Goal: Task Accomplishment & Management: Use online tool/utility

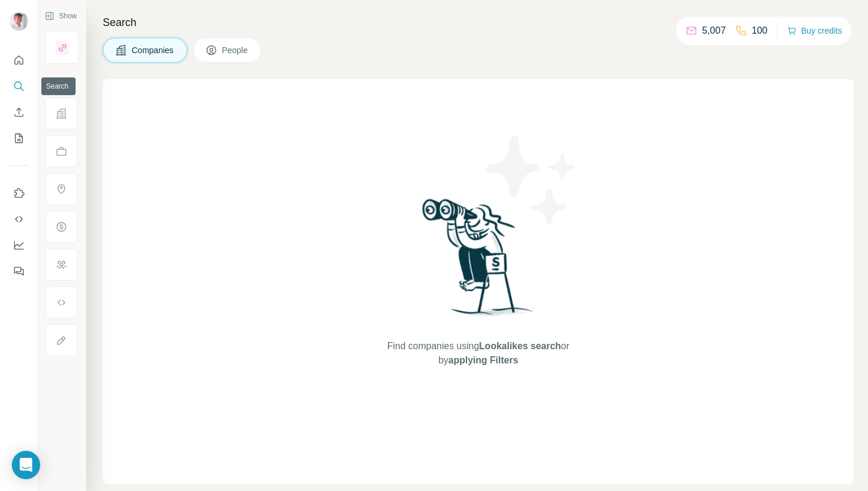
click at [16, 90] on icon "Search" at bounding box center [19, 86] width 12 height 12
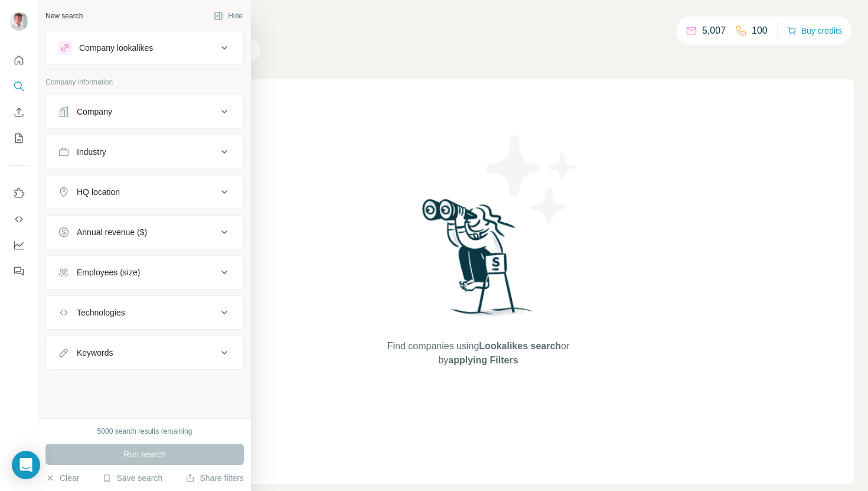
click at [162, 117] on div "Company" at bounding box center [137, 112] width 159 height 12
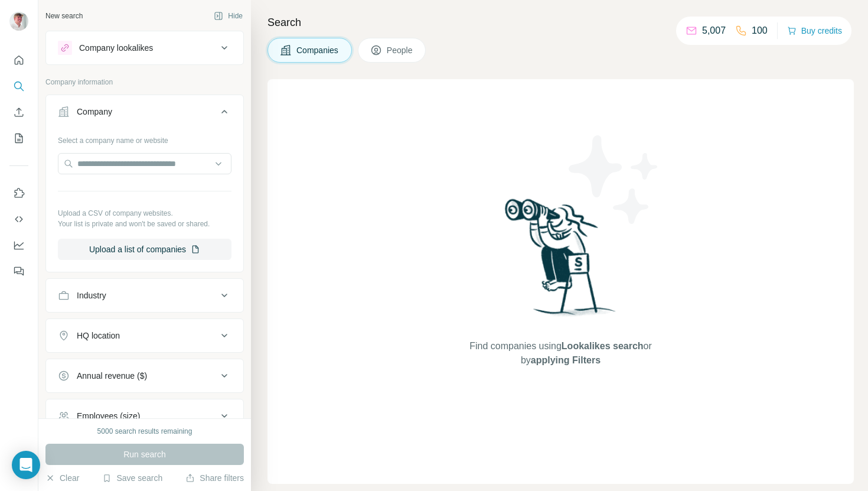
click at [180, 50] on div "Company lookalikes" at bounding box center [137, 48] width 159 height 14
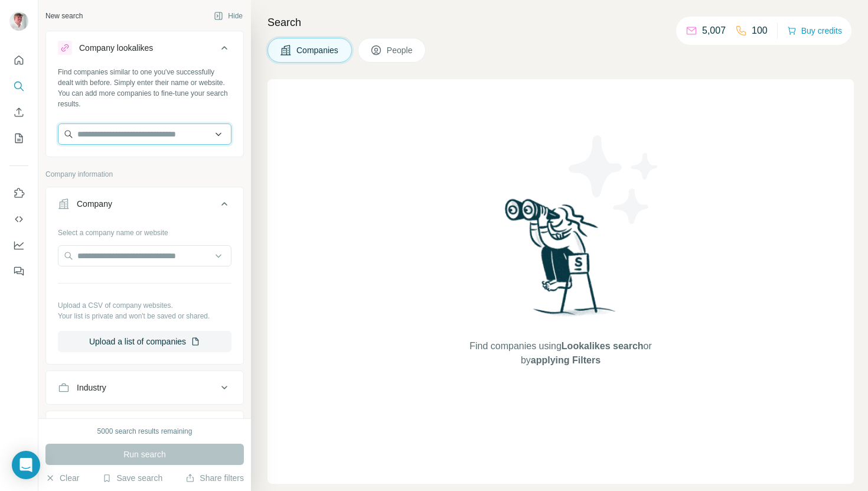
click at [161, 126] on input "text" at bounding box center [145, 133] width 174 height 21
paste input "********"
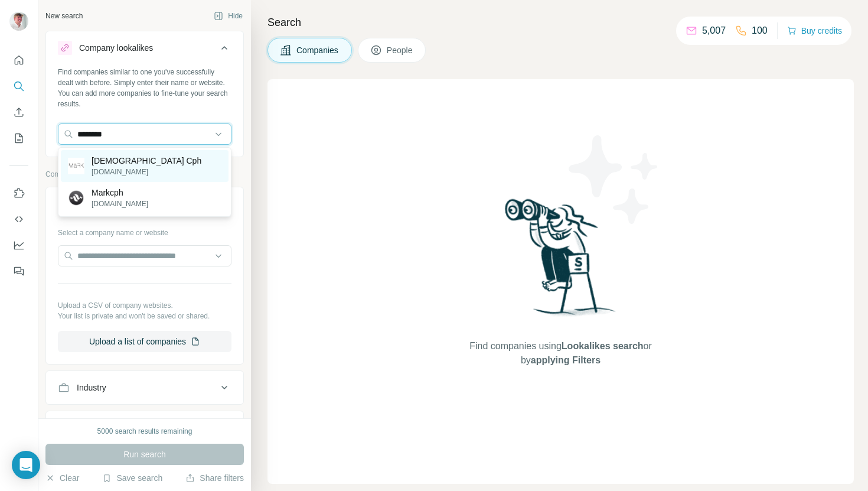
type input "********"
click at [139, 165] on div "[DEMOGRAPHIC_DATA] Cph [DOMAIN_NAME]" at bounding box center [145, 166] width 168 height 32
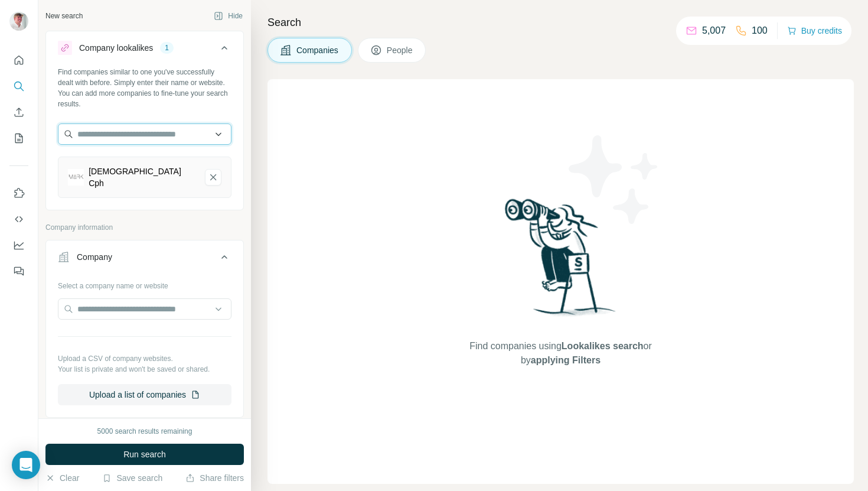
click at [185, 137] on input "text" at bounding box center [145, 133] width 174 height 21
paste input "*****"
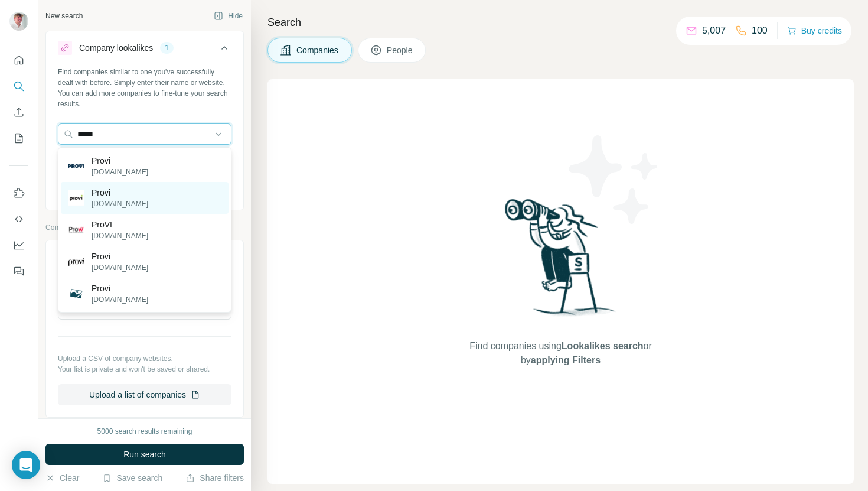
type input "*****"
click at [153, 187] on div "Provi [DOMAIN_NAME]" at bounding box center [145, 198] width 168 height 32
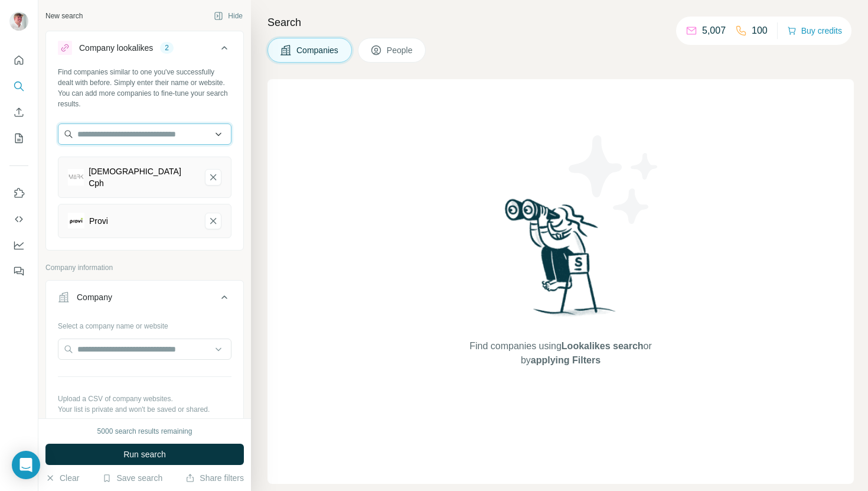
click at [130, 132] on input "text" at bounding box center [145, 133] width 174 height 21
paste input "**********"
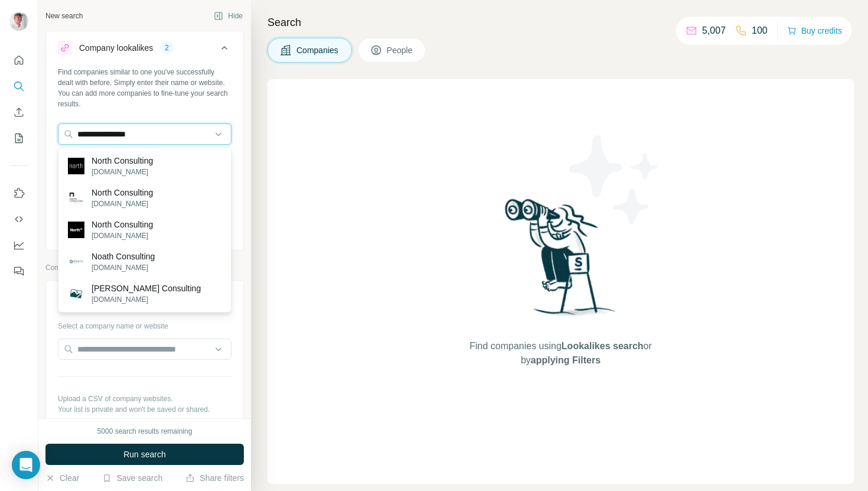
type input "**********"
click at [142, 161] on p "North Consulting" at bounding box center [122, 161] width 61 height 12
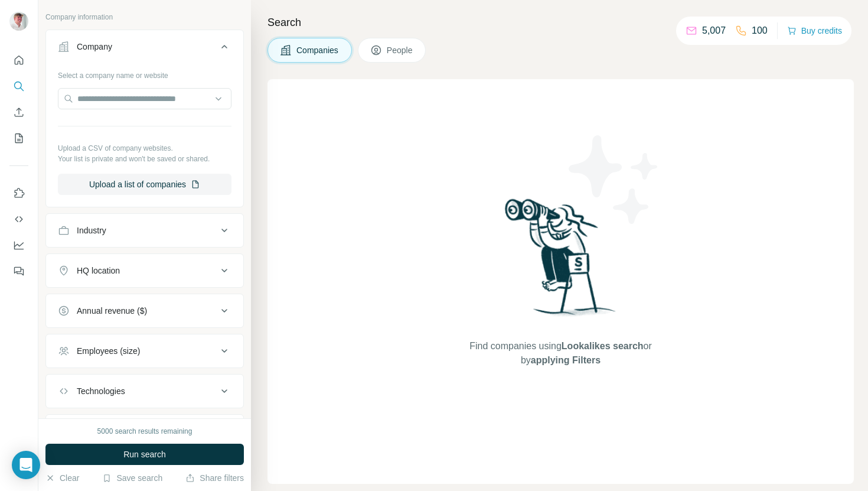
scroll to position [296, 0]
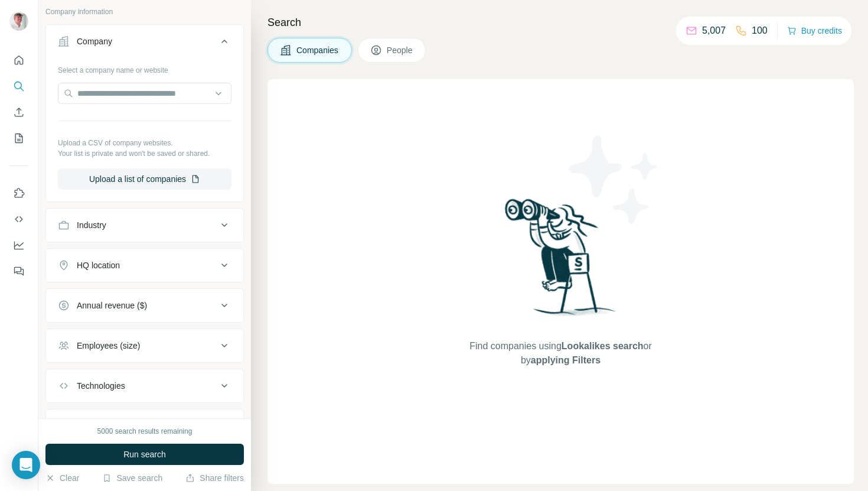
click at [141, 331] on button "Employees (size)" at bounding box center [144, 345] width 197 height 28
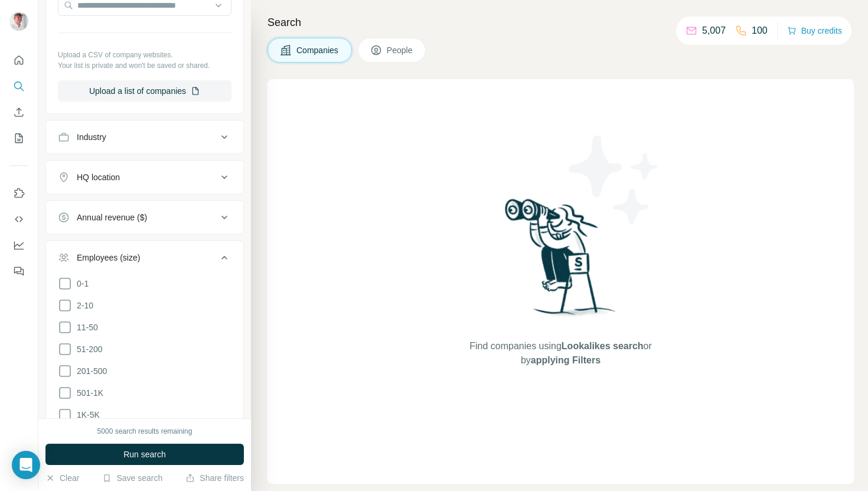
scroll to position [386, 0]
click at [83, 284] on ul "0-1 2-10 11-50 [PHONE_NUMBER] 501-1K 1K-5K 5K-10K 10K-50K 50K-100K 100K-500K 50…" at bounding box center [145, 402] width 174 height 255
click at [83, 298] on span "2-10" at bounding box center [82, 304] width 21 height 12
click at [83, 309] on ul "0-1 2-10 11-50 [PHONE_NUMBER] 501-1K 1K-5K 5K-10K 10K-50K 50K-100K 100K-500K 50…" at bounding box center [145, 402] width 174 height 255
click at [192, 250] on div "Employees (size) 2" at bounding box center [137, 256] width 159 height 12
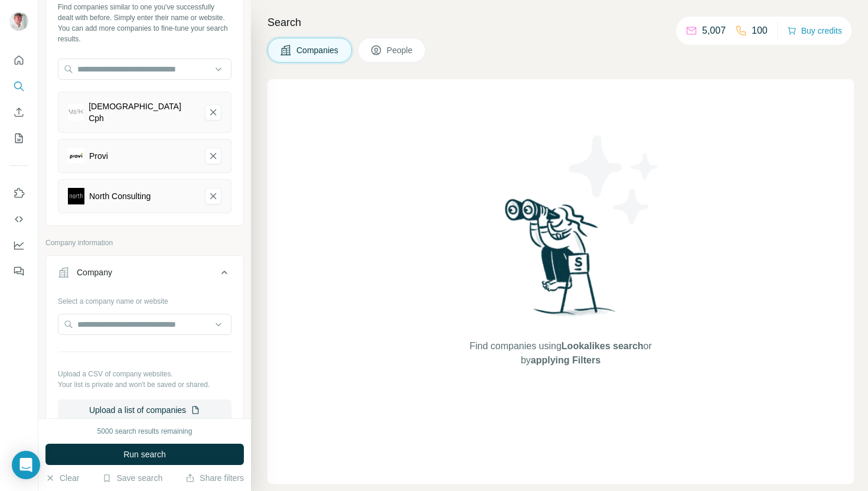
scroll to position [56, 0]
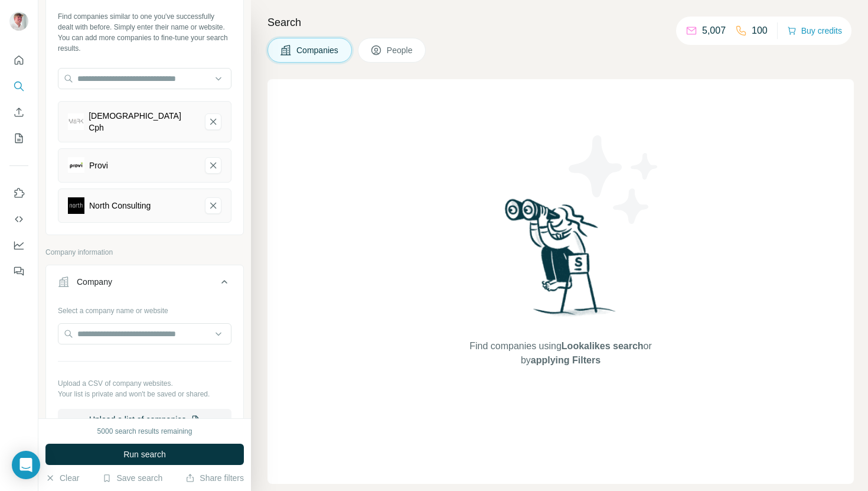
click at [399, 42] on button "People" at bounding box center [392, 50] width 69 height 25
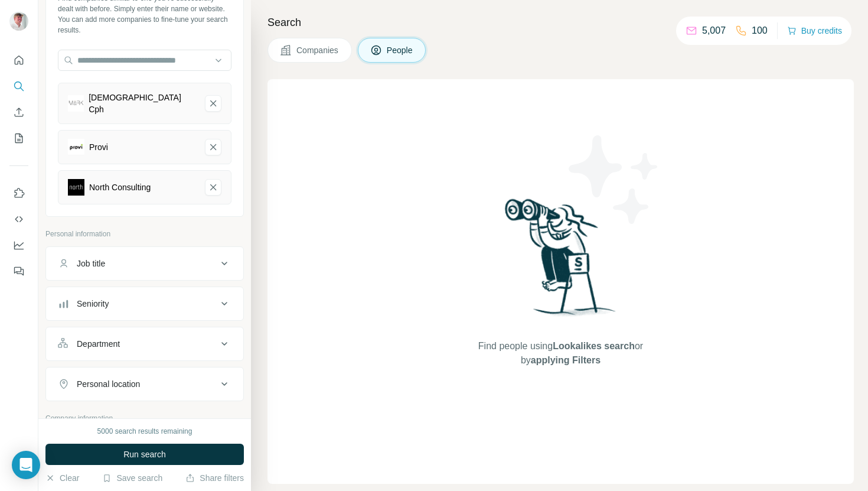
scroll to position [77, 0]
click at [161, 255] on div "Job title" at bounding box center [137, 261] width 159 height 12
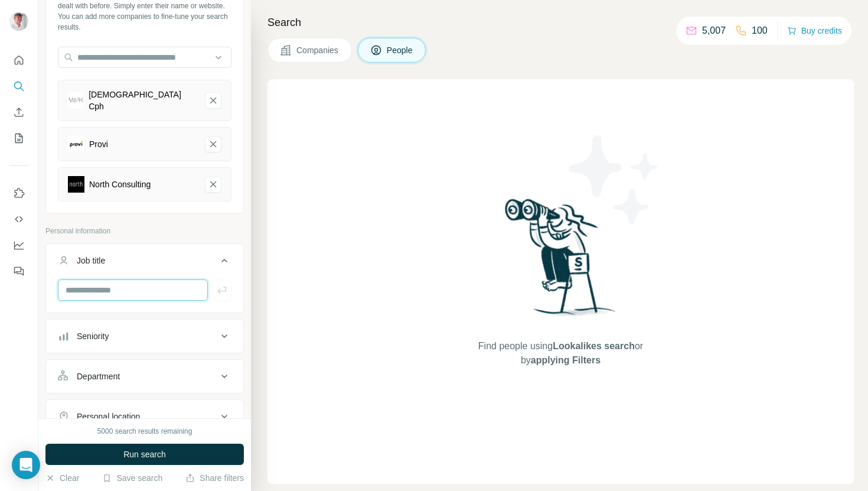
click at [131, 279] on input "text" at bounding box center [133, 289] width 150 height 21
type input "***"
type input "**********"
type input "***"
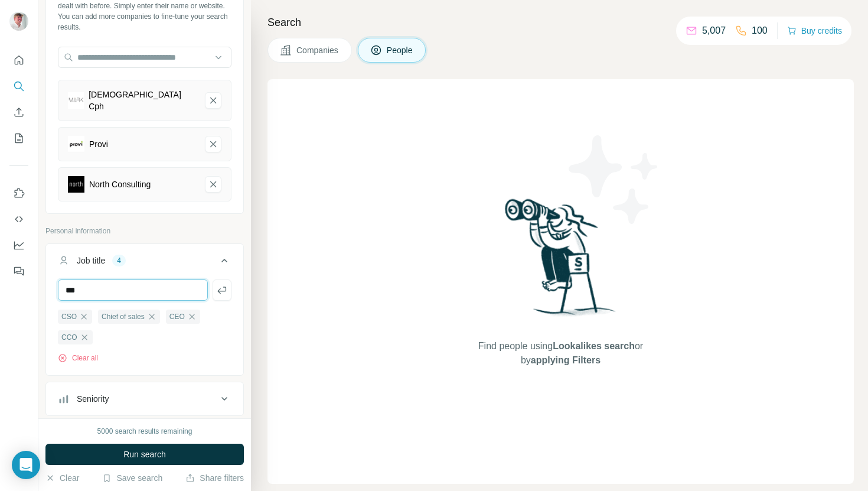
type input "***"
click at [128, 334] on icon "button" at bounding box center [125, 336] width 5 height 5
click at [95, 286] on input "text" at bounding box center [133, 289] width 150 height 21
type input "*********"
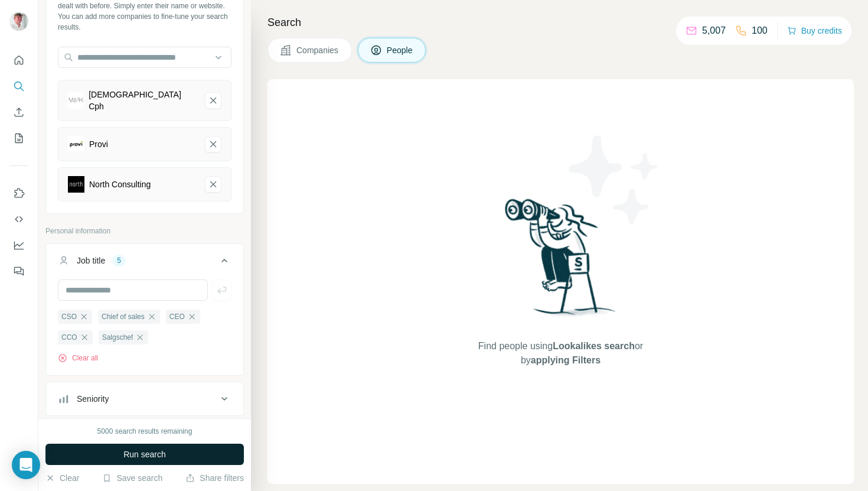
click at [180, 454] on button "Run search" at bounding box center [144, 454] width 198 height 21
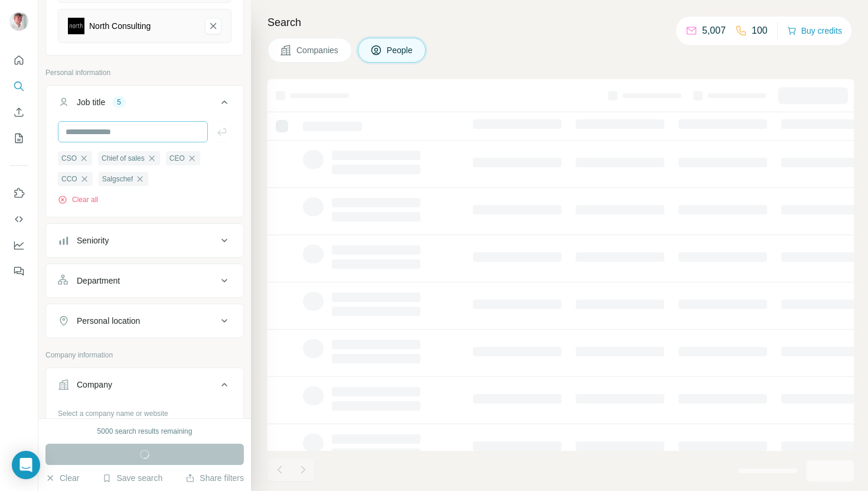
scroll to position [242, 0]
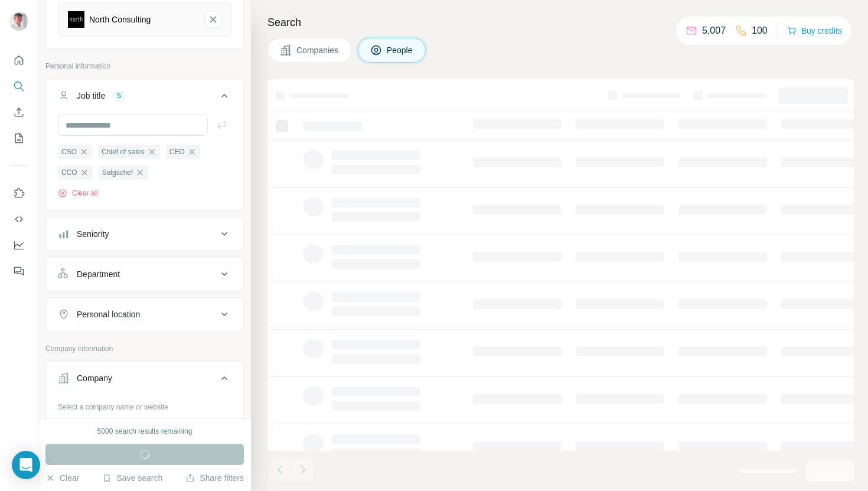
click at [162, 308] on div "Personal location" at bounding box center [137, 314] width 159 height 12
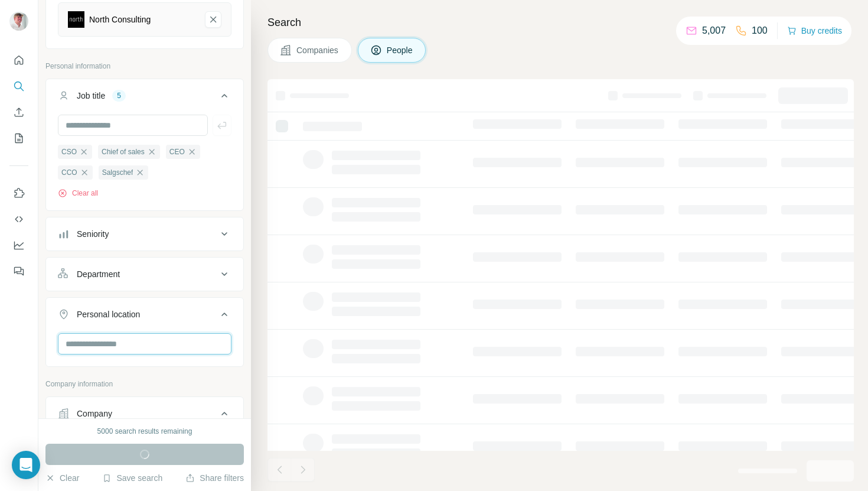
click at [139, 347] on input "text" at bounding box center [145, 343] width 174 height 21
type input "****"
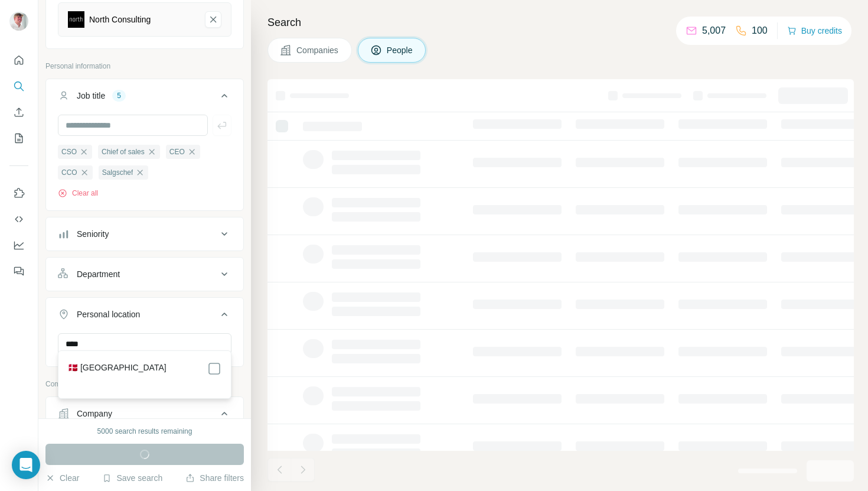
click at [122, 374] on div "🇩🇰 [GEOGRAPHIC_DATA]" at bounding box center [145, 368] width 154 height 14
click at [121, 369] on div "🇩🇰 [GEOGRAPHIC_DATA]" at bounding box center [145, 368] width 154 height 14
click at [118, 366] on div "🇩🇰 [GEOGRAPHIC_DATA]" at bounding box center [145, 368] width 154 height 14
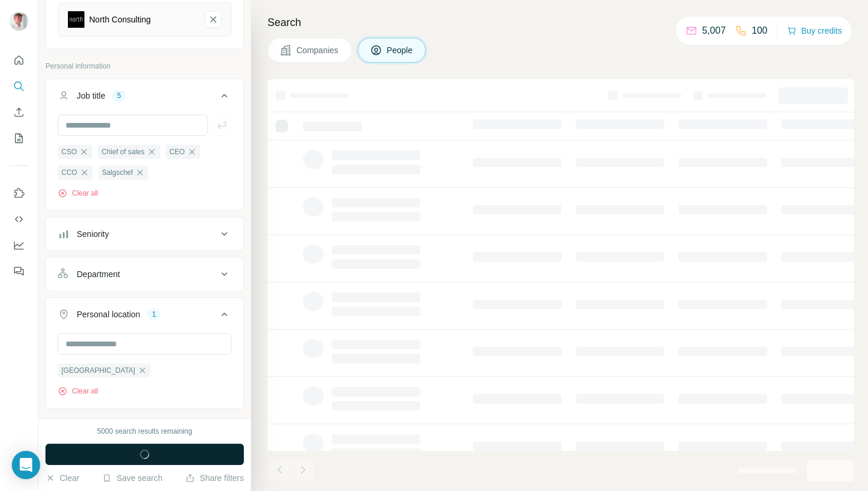
click at [167, 459] on button "Run search" at bounding box center [144, 454] width 198 height 21
click at [166, 457] on span "button" at bounding box center [144, 454] width 43 height 12
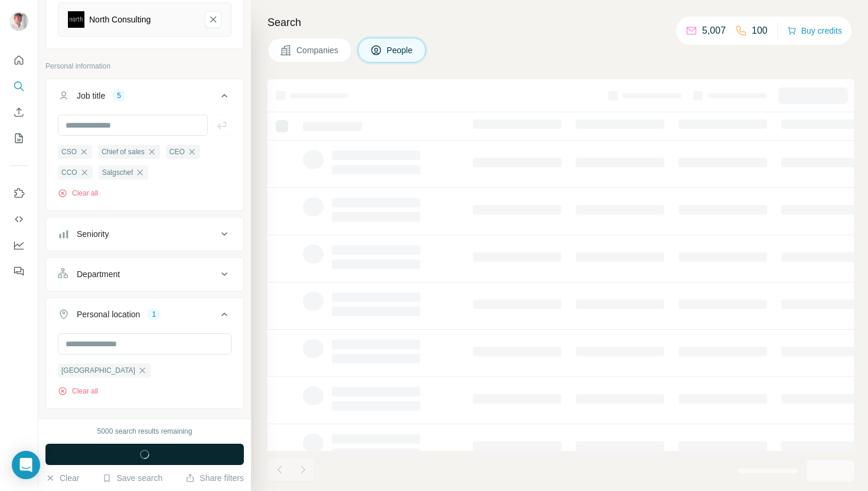
click at [166, 457] on span "button" at bounding box center [144, 454] width 43 height 12
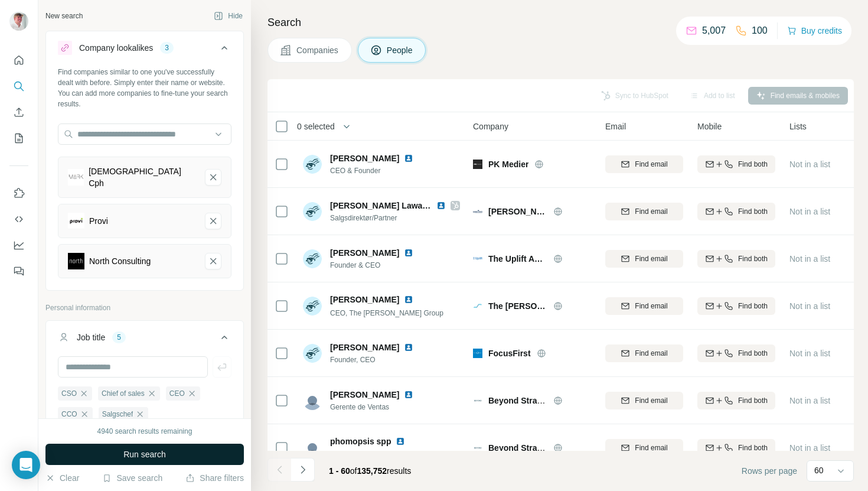
click at [304, 48] on span "Companies" at bounding box center [317, 50] width 43 height 12
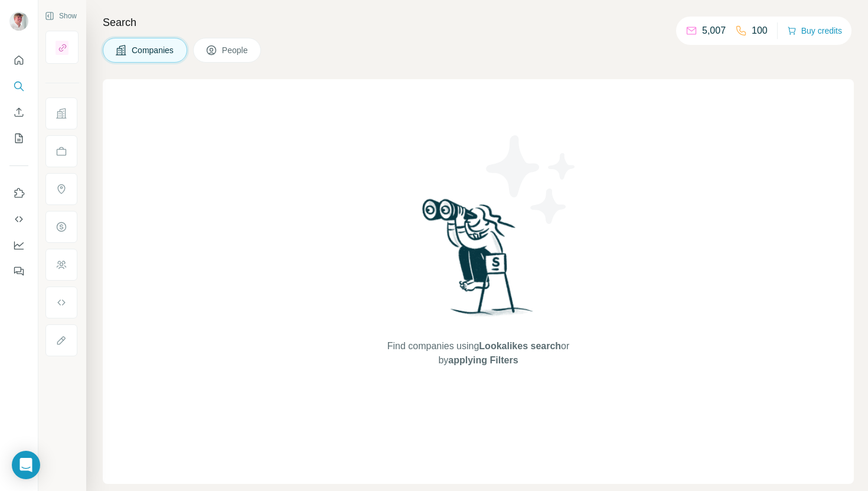
click at [212, 40] on button "People" at bounding box center [227, 50] width 69 height 25
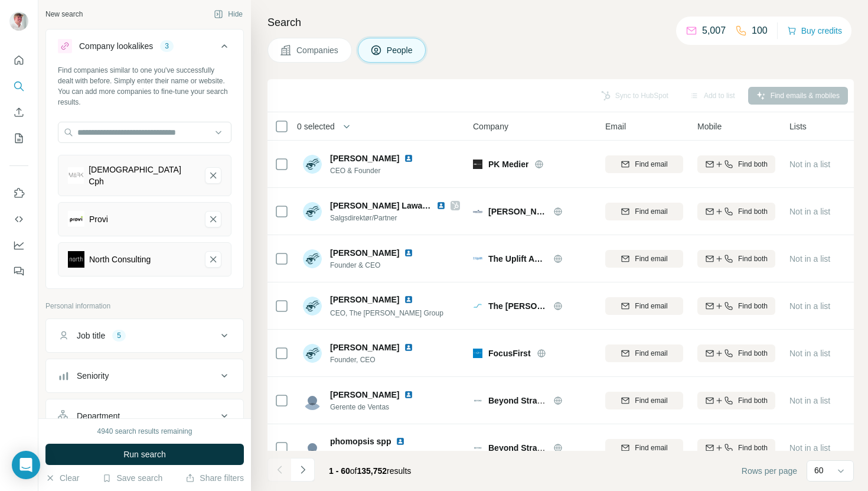
scroll to position [531, 0]
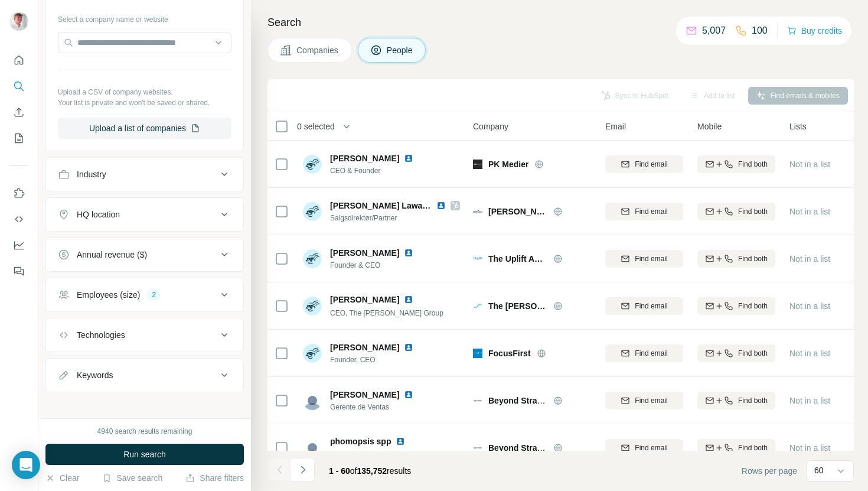
click at [145, 211] on div "HQ location" at bounding box center [137, 214] width 159 height 12
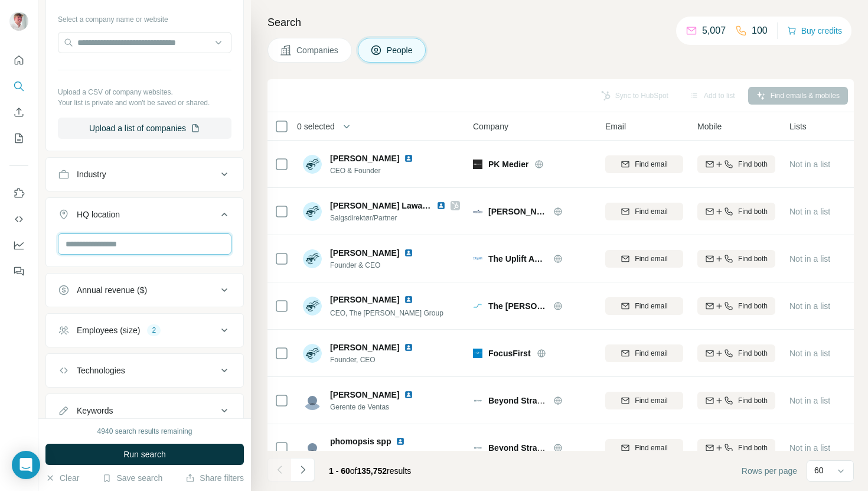
click at [131, 246] on input "text" at bounding box center [145, 243] width 174 height 21
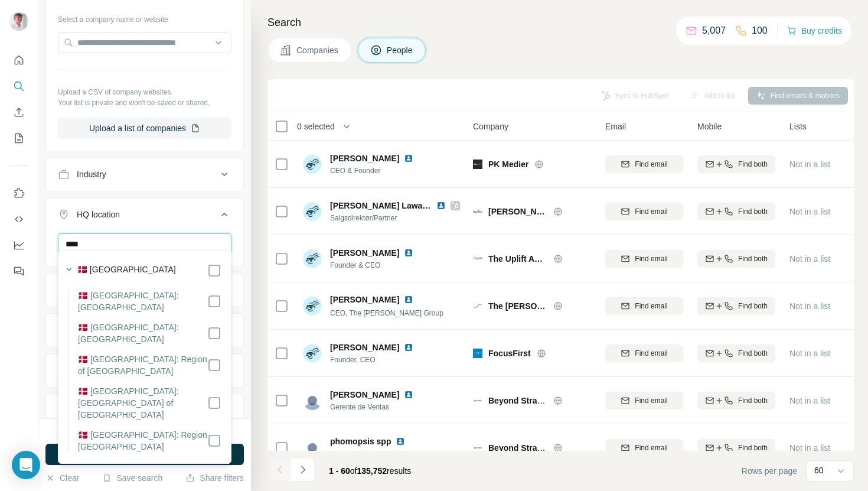
type input "****"
click at [123, 268] on div "🇩🇰 [GEOGRAPHIC_DATA]" at bounding box center [149, 270] width 144 height 14
click at [145, 451] on span "Run search" at bounding box center [144, 454] width 43 height 12
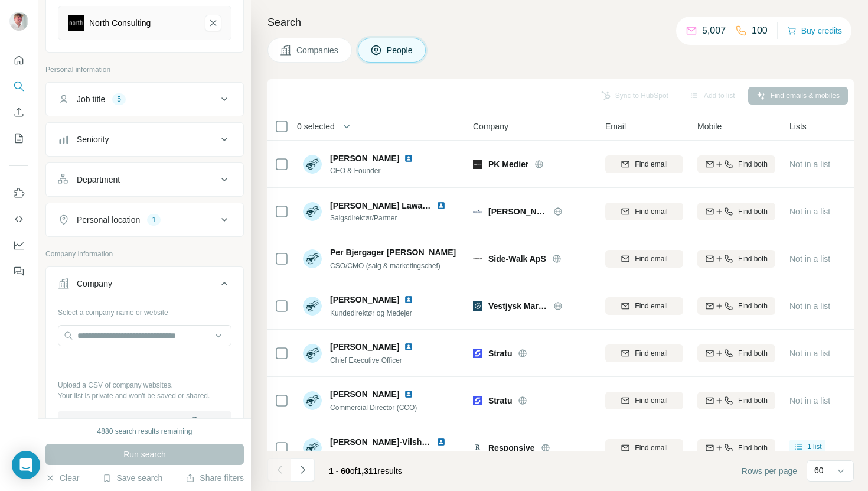
scroll to position [237, 0]
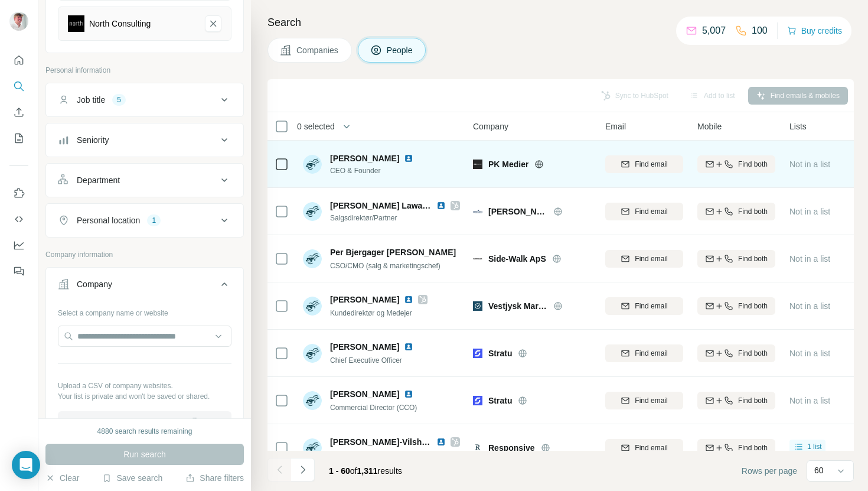
click at [539, 160] on icon at bounding box center [538, 163] width 9 height 9
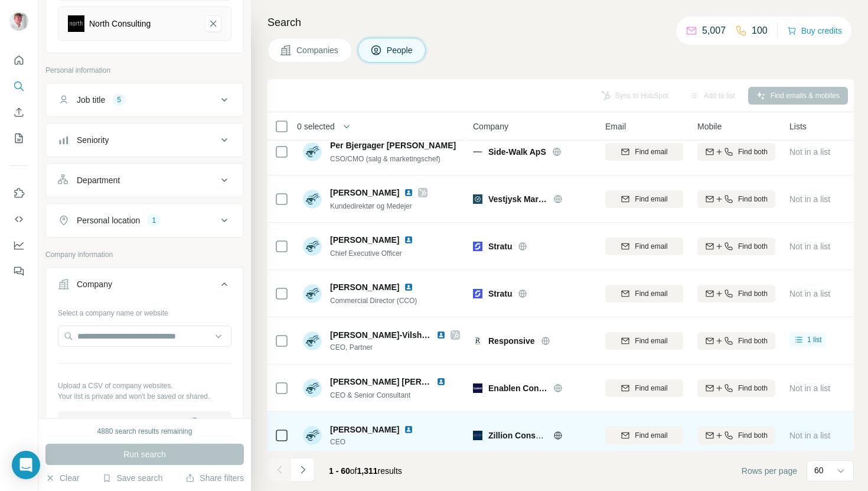
scroll to position [178, 0]
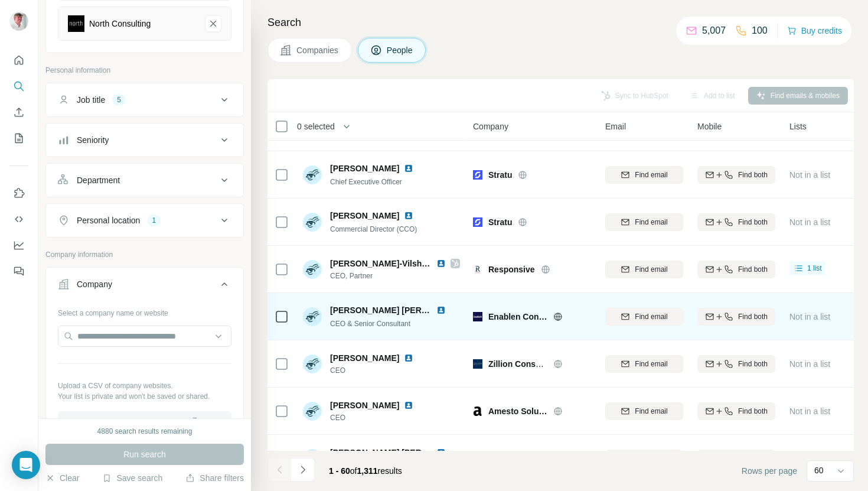
click at [550, 312] on div "Enablen Consulting" at bounding box center [539, 317] width 103 height 12
click at [558, 312] on icon at bounding box center [557, 316] width 9 height 9
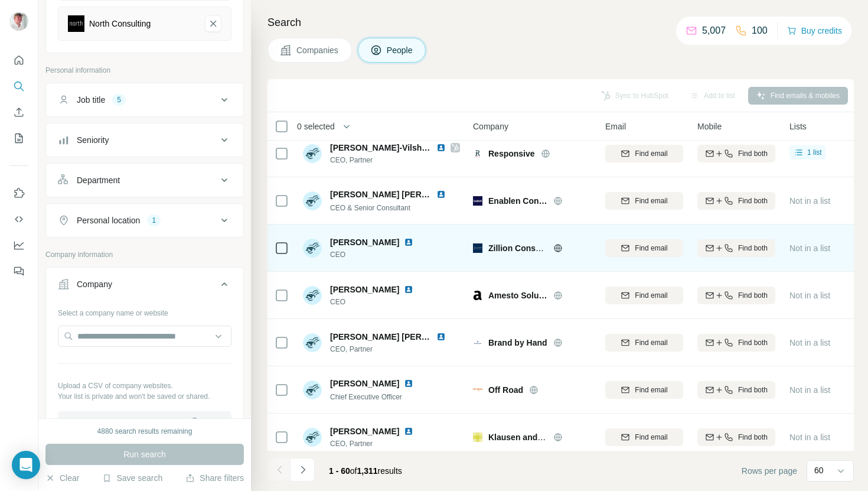
scroll to position [295, 0]
click at [559, 247] on icon at bounding box center [557, 246] width 9 height 9
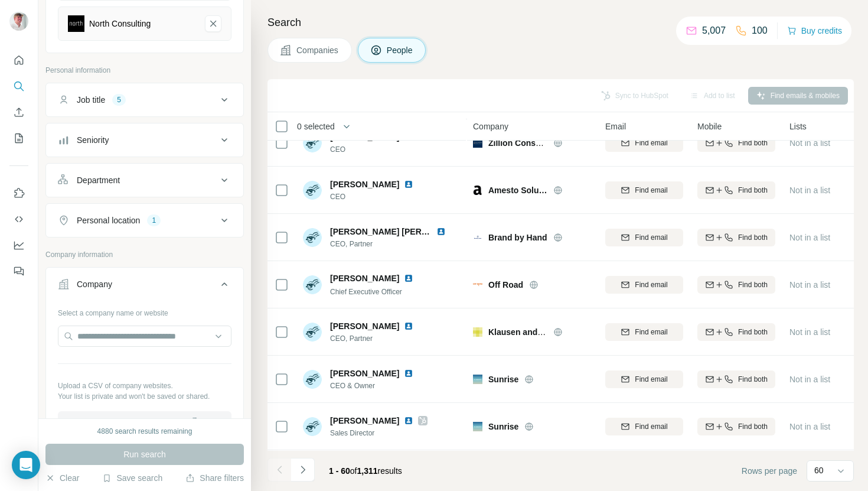
scroll to position [0, 0]
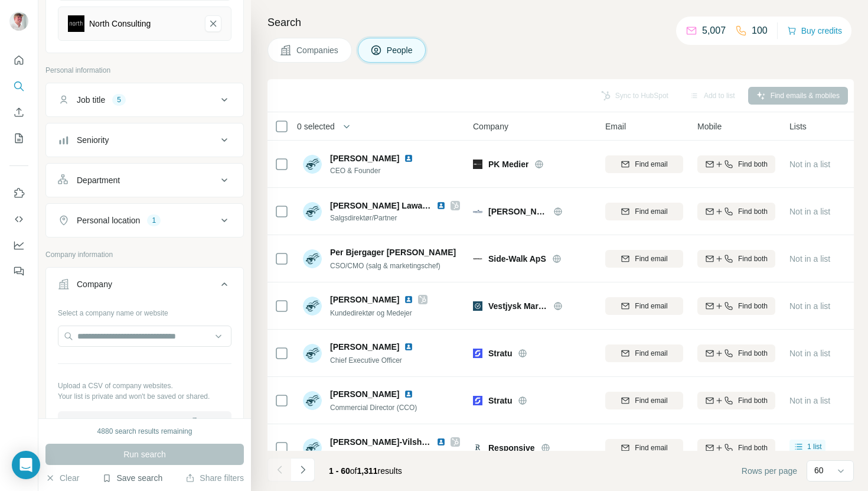
click at [154, 480] on button "Save search" at bounding box center [132, 478] width 60 height 12
click at [152, 437] on div "Save search" at bounding box center [165, 434] width 125 height 24
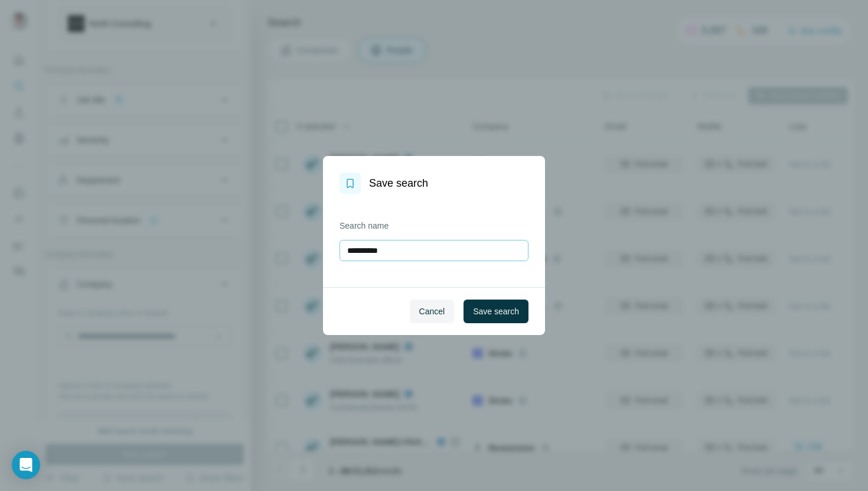
click at [403, 246] on input "**********" at bounding box center [434, 250] width 189 height 21
type input "**********"
click at [507, 321] on button "Save search" at bounding box center [496, 311] width 65 height 24
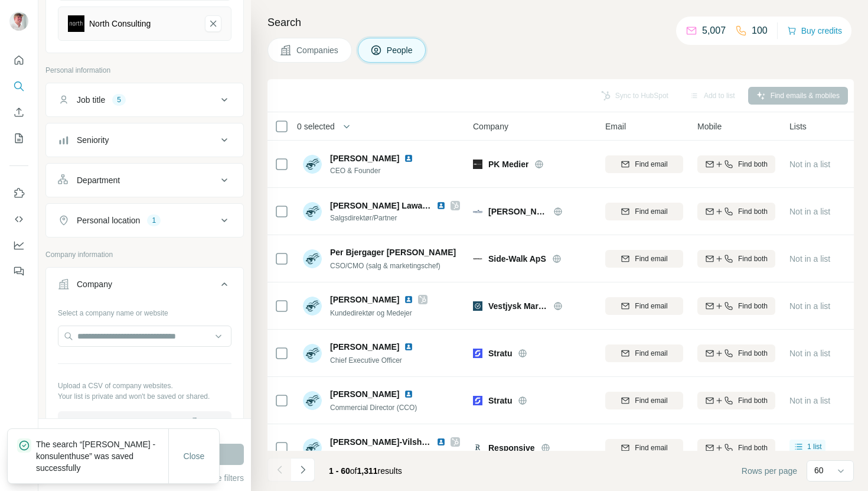
click at [291, 136] on th "0 selected" at bounding box center [362, 126] width 189 height 28
click at [291, 130] on div "0 selected" at bounding box center [312, 126] width 46 height 12
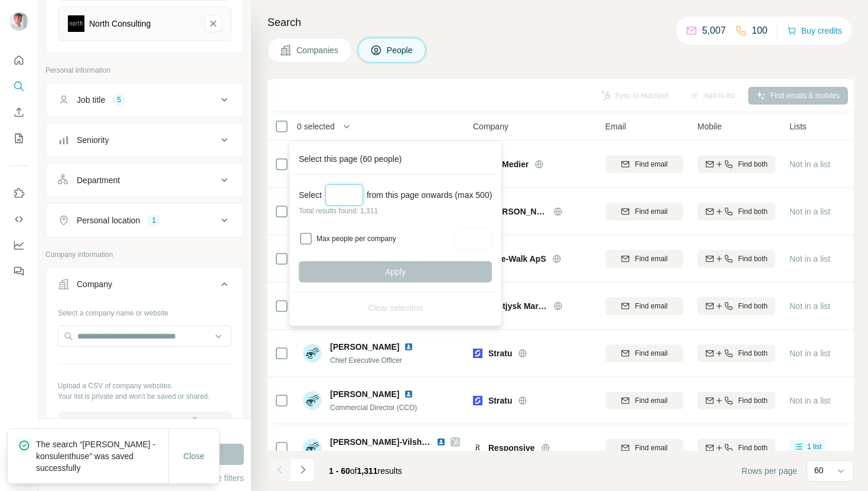
click at [335, 188] on input "Select a number (up to 500)" at bounding box center [344, 194] width 38 height 21
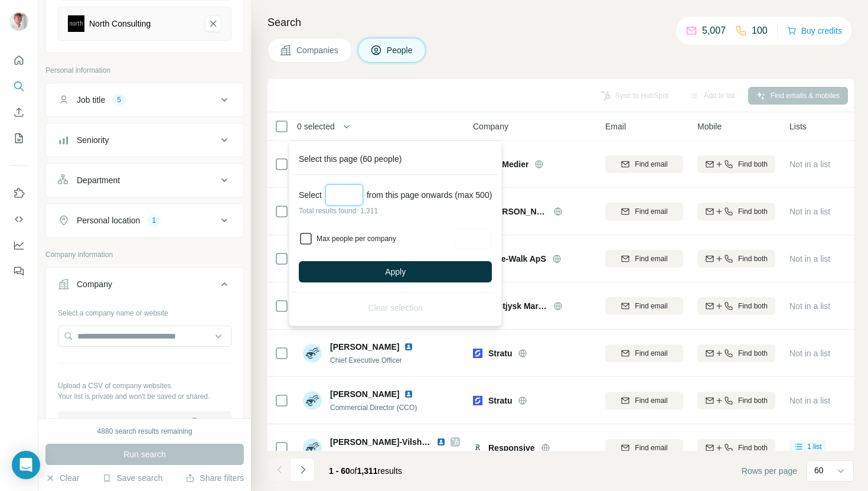
type input "***"
click at [470, 234] on input "Max people per company" at bounding box center [473, 238] width 38 height 21
type input "*"
click at [445, 249] on div "Max people per company *" at bounding box center [395, 238] width 193 height 21
click at [439, 262] on button "Apply" at bounding box center [395, 271] width 193 height 21
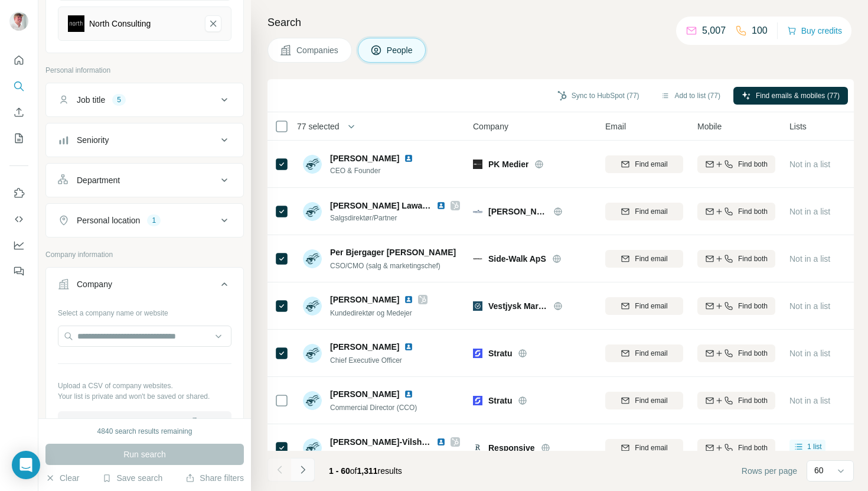
click at [301, 471] on icon "Navigate to next page" at bounding box center [303, 470] width 12 height 12
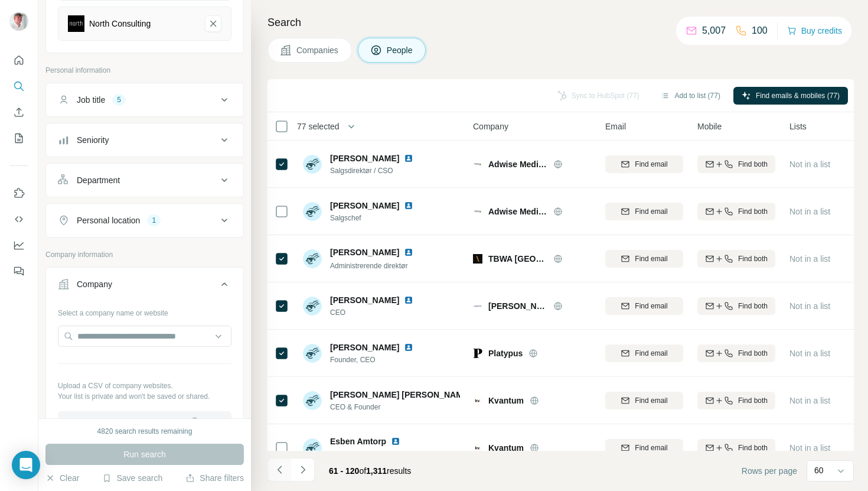
click at [276, 472] on icon "Navigate to previous page" at bounding box center [280, 470] width 12 height 12
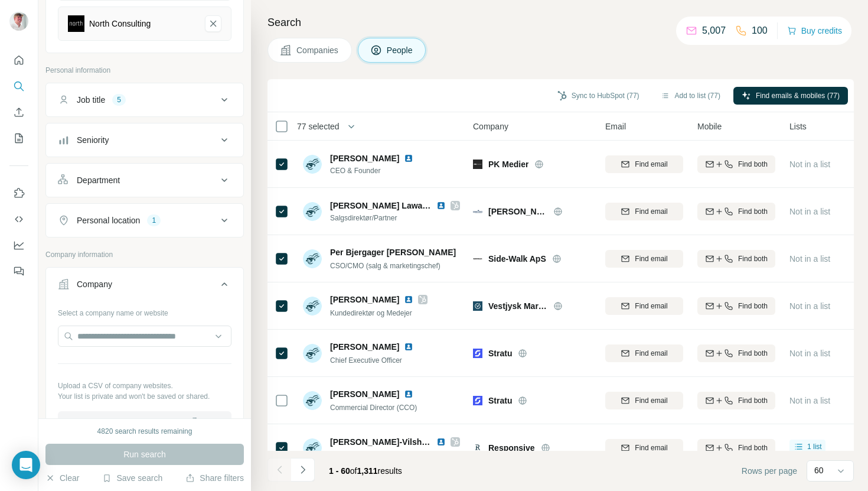
click at [347, 126] on button "button" at bounding box center [352, 127] width 24 height 24
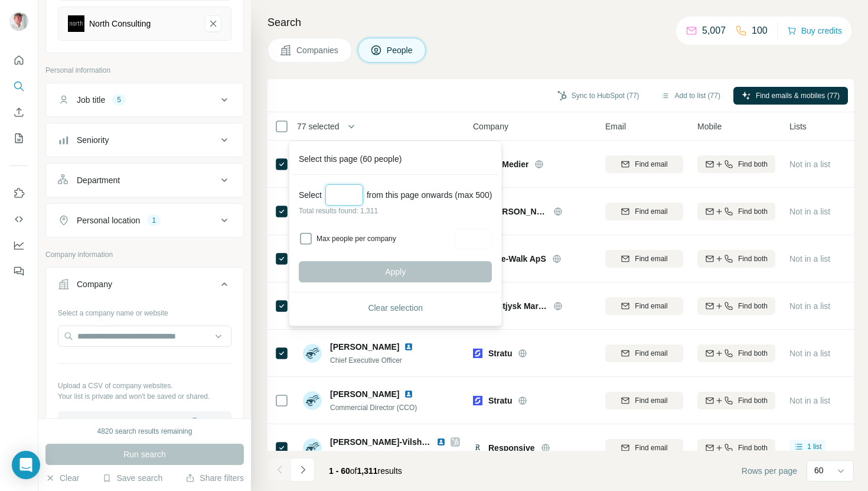
click at [351, 196] on input "Select a number (up to 500)" at bounding box center [344, 194] width 38 height 21
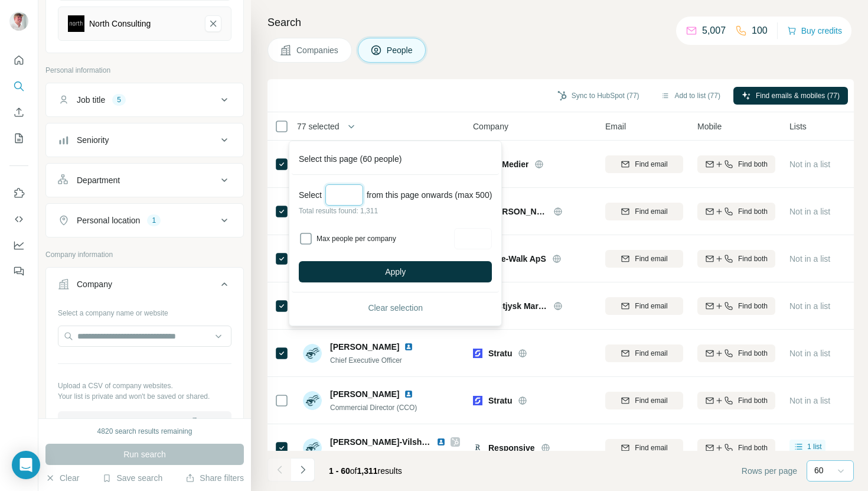
type input "***"
click at [842, 461] on div at bounding box center [841, 470] width 12 height 21
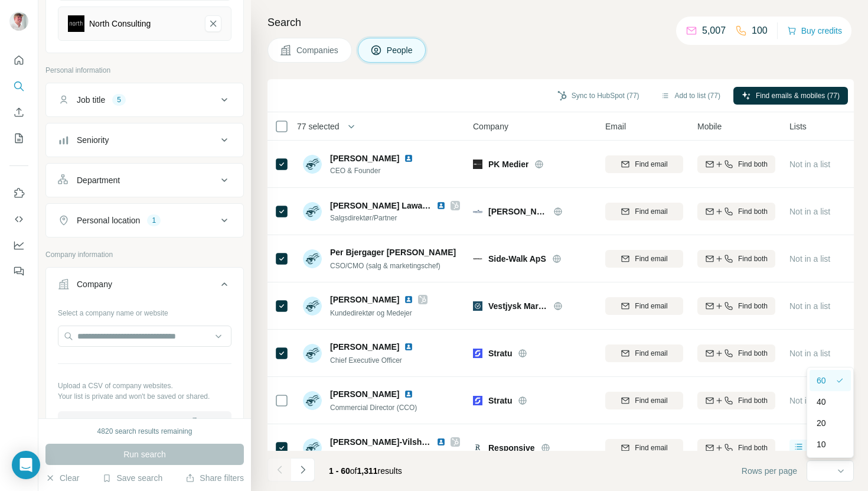
click at [828, 384] on div "60" at bounding box center [826, 380] width 19 height 12
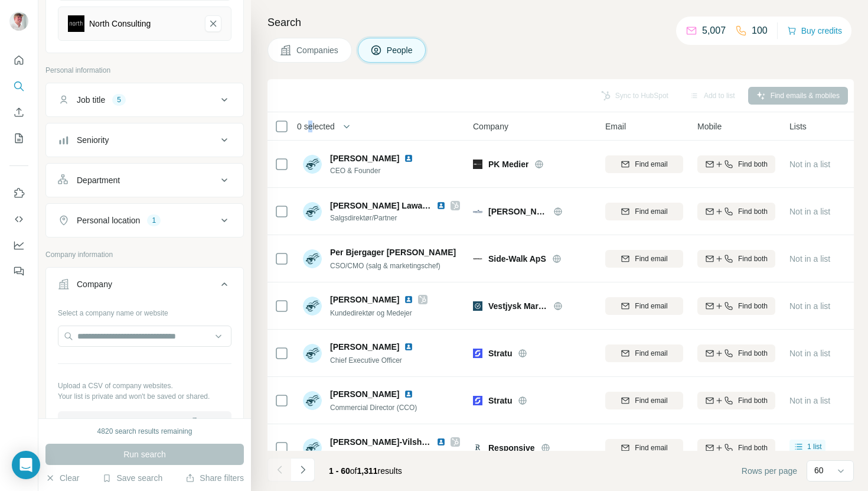
click at [311, 126] on span "0 selected" at bounding box center [316, 126] width 38 height 12
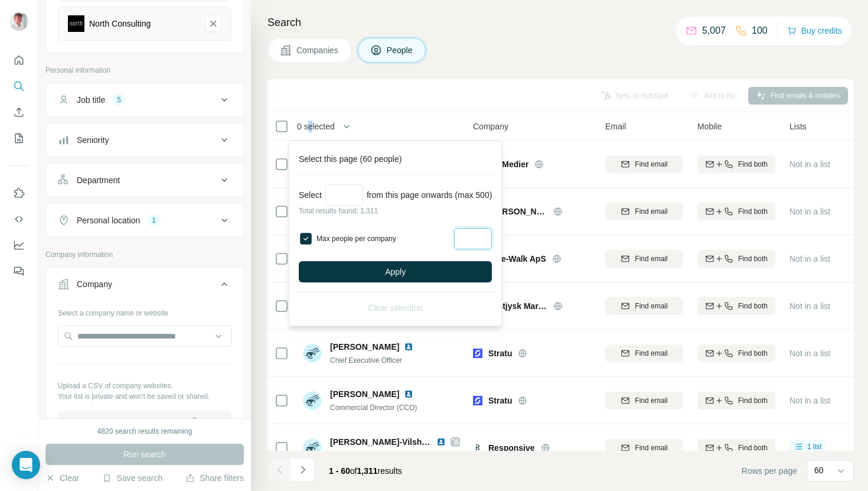
click at [492, 236] on input "Max people per company" at bounding box center [473, 238] width 38 height 21
type input "*"
click at [432, 274] on button "Apply" at bounding box center [395, 271] width 193 height 21
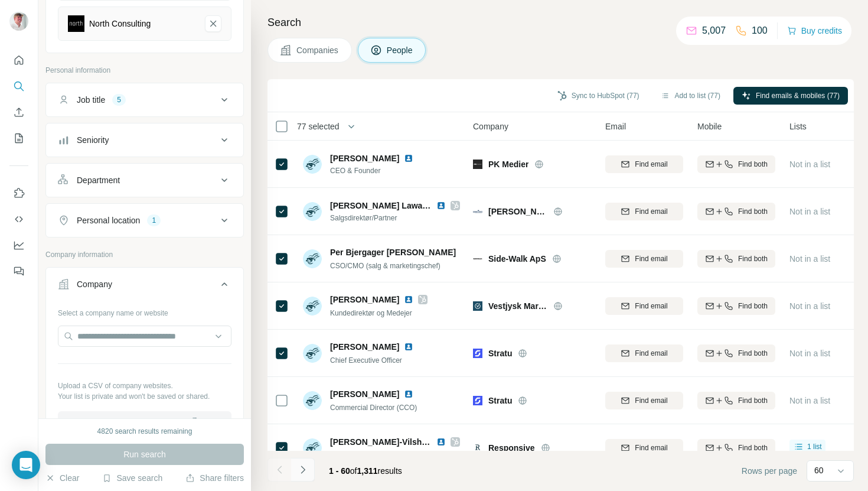
click at [304, 472] on icon "Navigate to next page" at bounding box center [303, 470] width 12 height 12
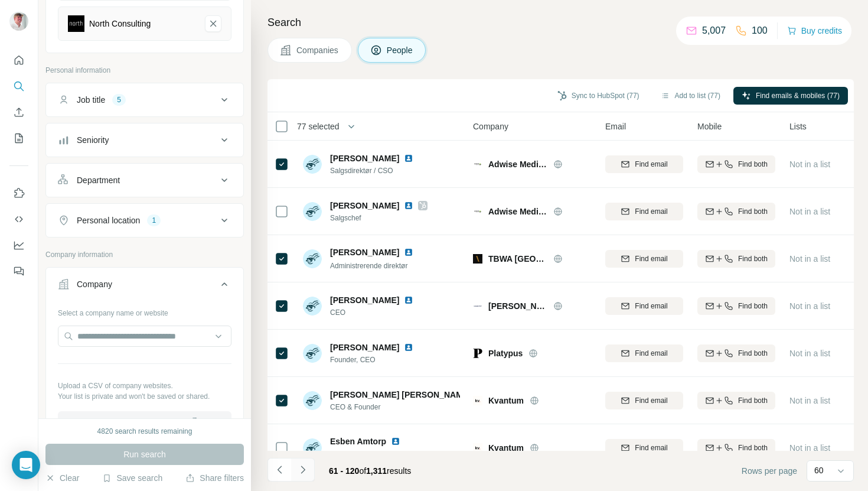
click at [304, 472] on icon "Navigate to next page" at bounding box center [303, 470] width 12 height 12
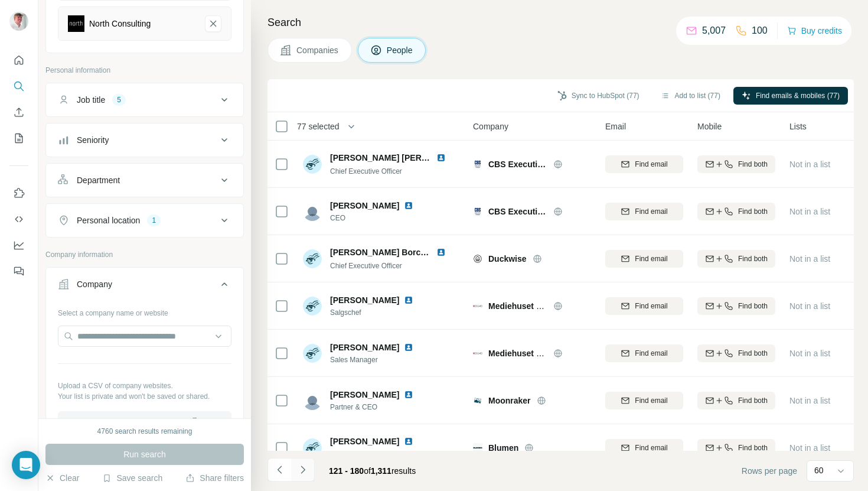
click at [304, 472] on icon "Navigate to next page" at bounding box center [303, 470] width 12 height 12
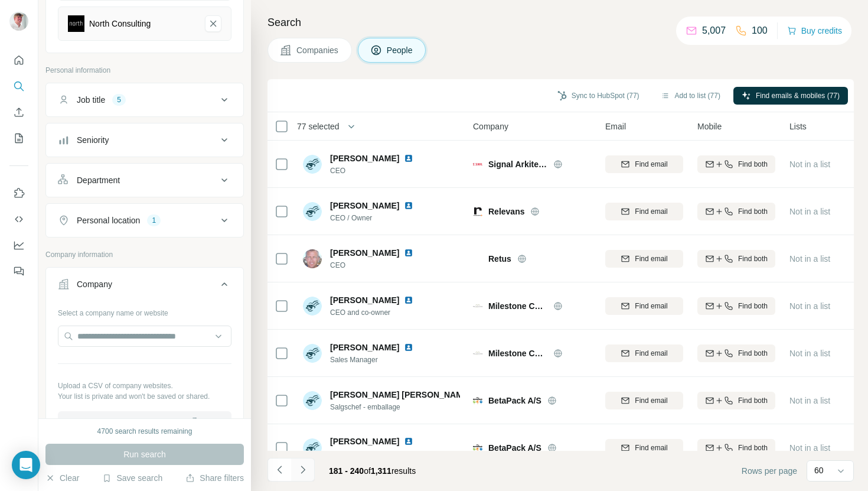
click at [304, 471] on icon "Navigate to next page" at bounding box center [303, 469] width 4 height 8
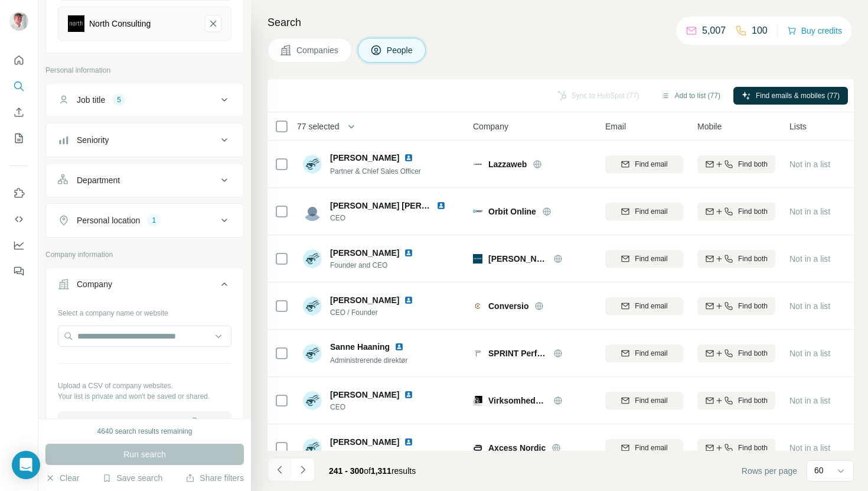
click at [276, 472] on icon "Navigate to previous page" at bounding box center [280, 470] width 12 height 12
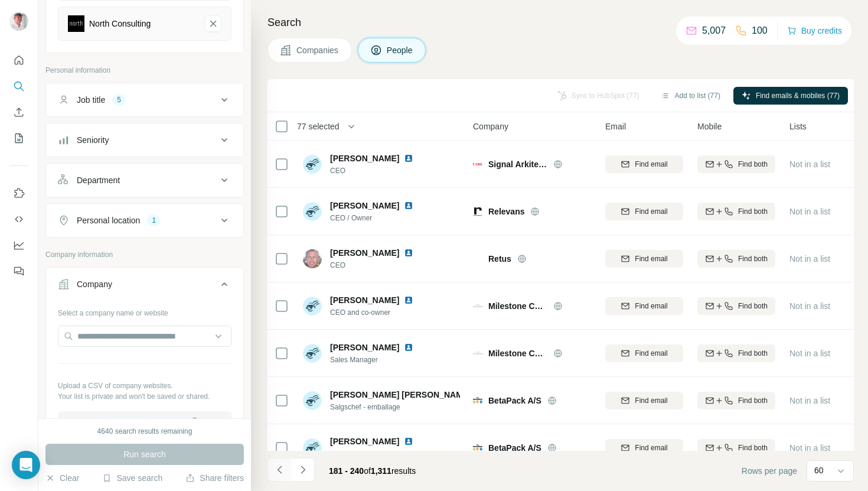
click at [276, 471] on icon "Navigate to previous page" at bounding box center [280, 470] width 12 height 12
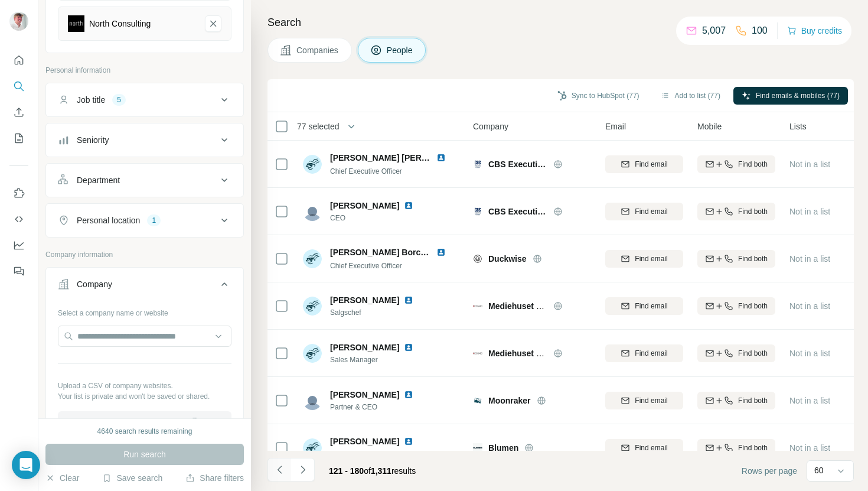
click at [276, 471] on icon "Navigate to previous page" at bounding box center [280, 470] width 12 height 12
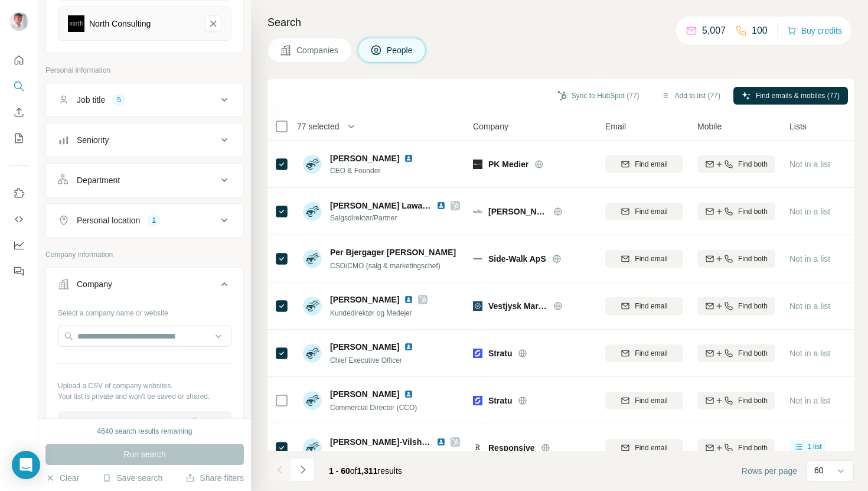
click at [276, 471] on div at bounding box center [280, 470] width 24 height 24
click at [314, 472] on button "Navigate to next page" at bounding box center [303, 470] width 24 height 24
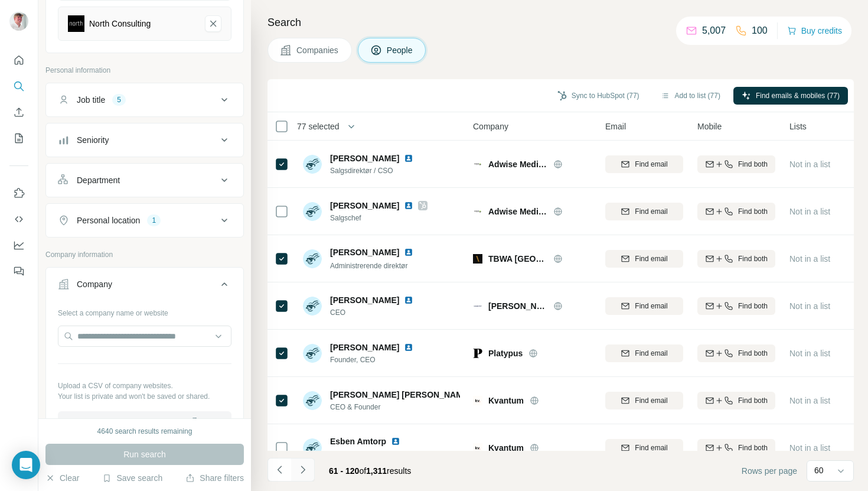
click at [310, 472] on button "Navigate to next page" at bounding box center [303, 470] width 24 height 24
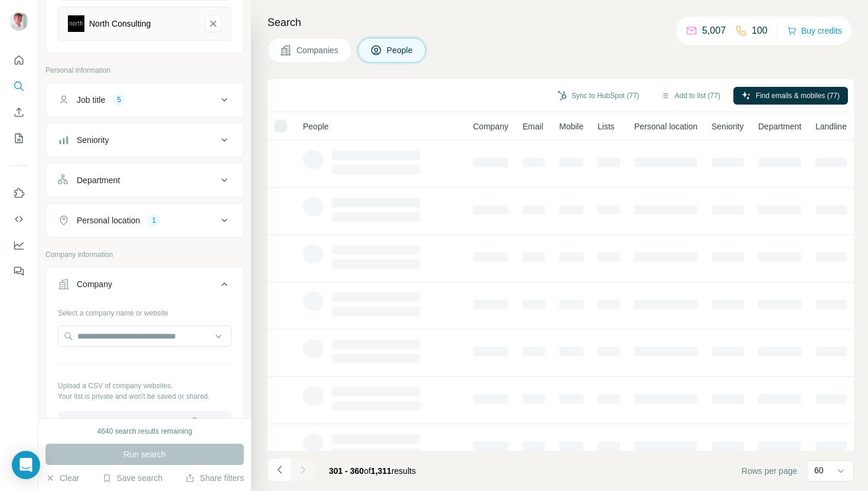
click at [310, 472] on div at bounding box center [303, 470] width 24 height 24
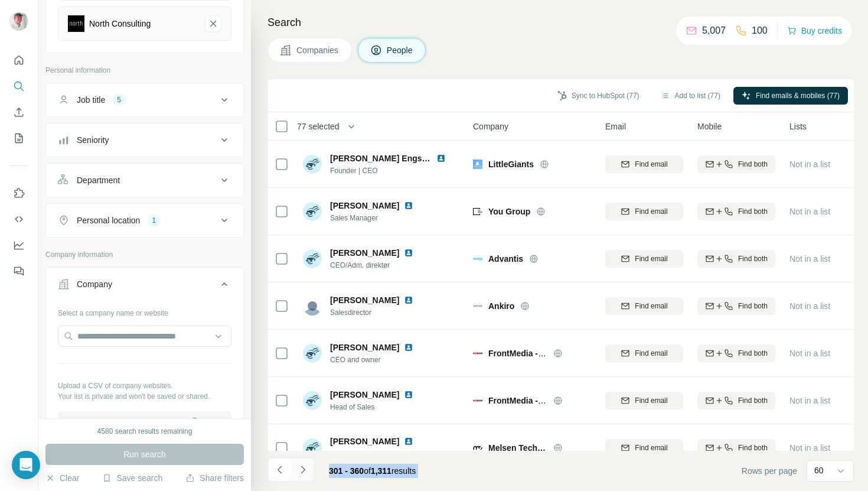
click at [302, 471] on icon "Navigate to next page" at bounding box center [303, 469] width 4 height 8
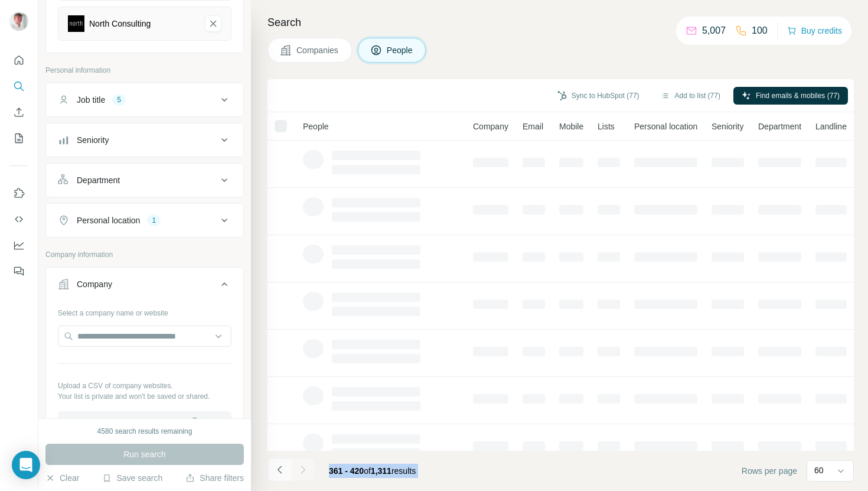
click at [281, 473] on icon "Navigate to previous page" at bounding box center [280, 470] width 12 height 12
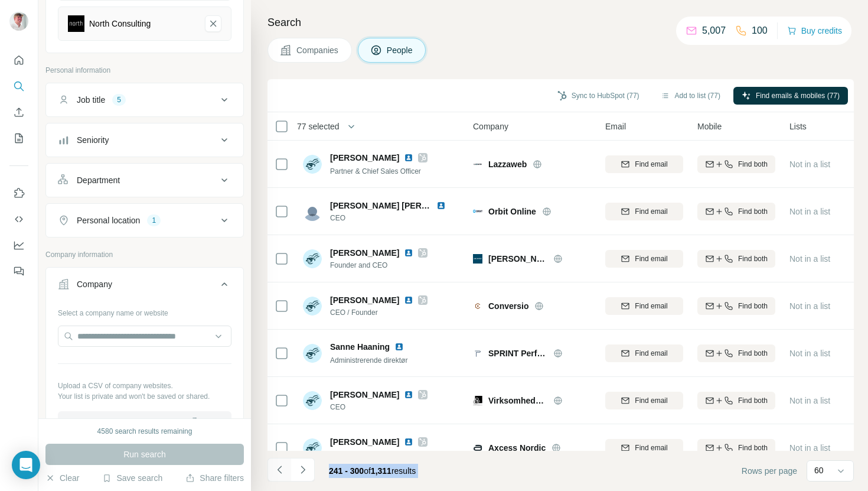
click at [281, 473] on icon "Navigate to previous page" at bounding box center [280, 470] width 12 height 12
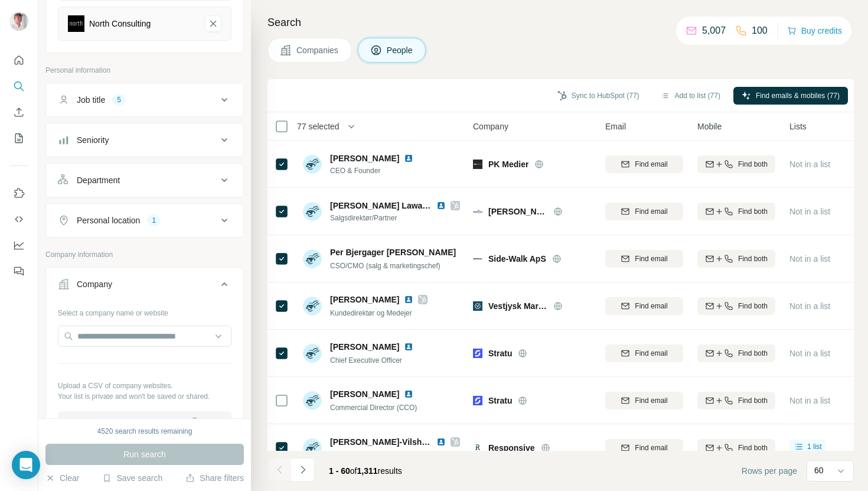
click at [315, 126] on span "77 selected" at bounding box center [318, 126] width 43 height 12
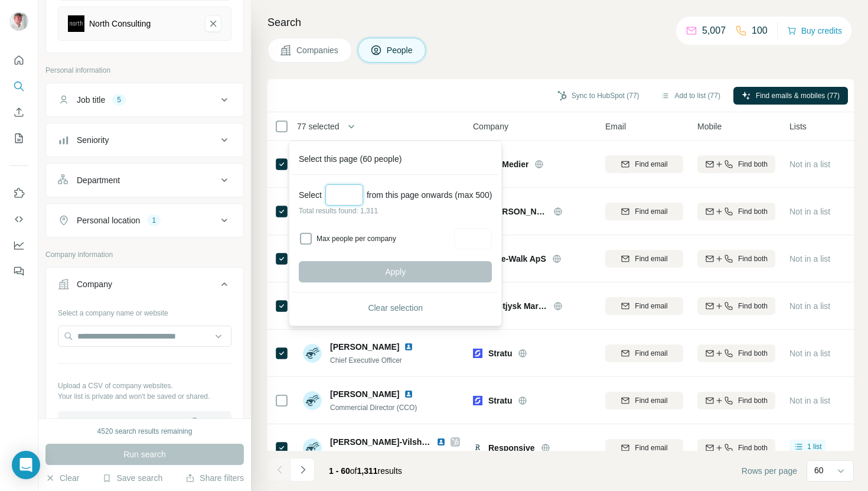
click at [340, 191] on input "Select a number (up to 500)" at bounding box center [344, 194] width 38 height 21
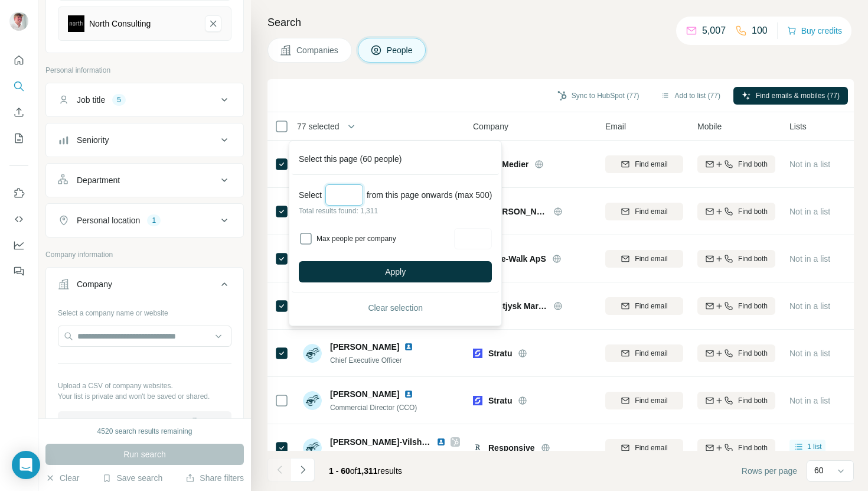
type input "***"
click at [312, 230] on div "Max people per company" at bounding box center [395, 238] width 193 height 21
click at [468, 234] on input "Max people per company" at bounding box center [473, 238] width 38 height 21
type input "*"
click at [454, 273] on button "Apply" at bounding box center [395, 271] width 193 height 21
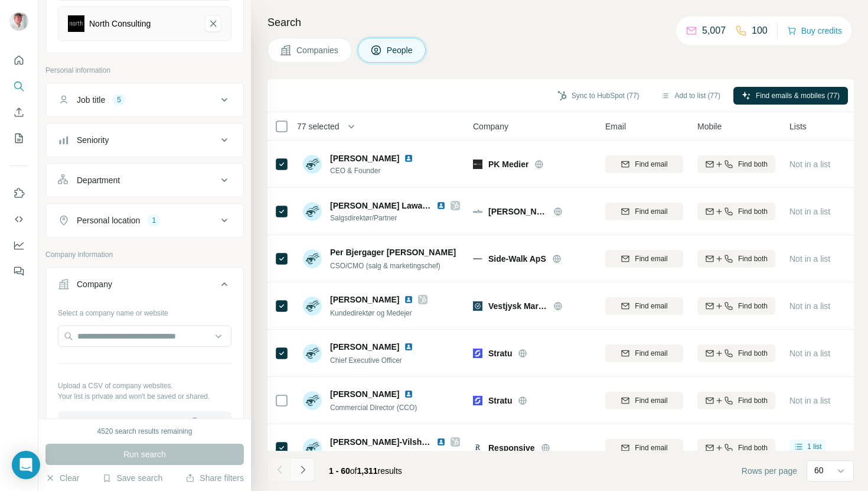
click at [311, 465] on button "Navigate to next page" at bounding box center [303, 470] width 24 height 24
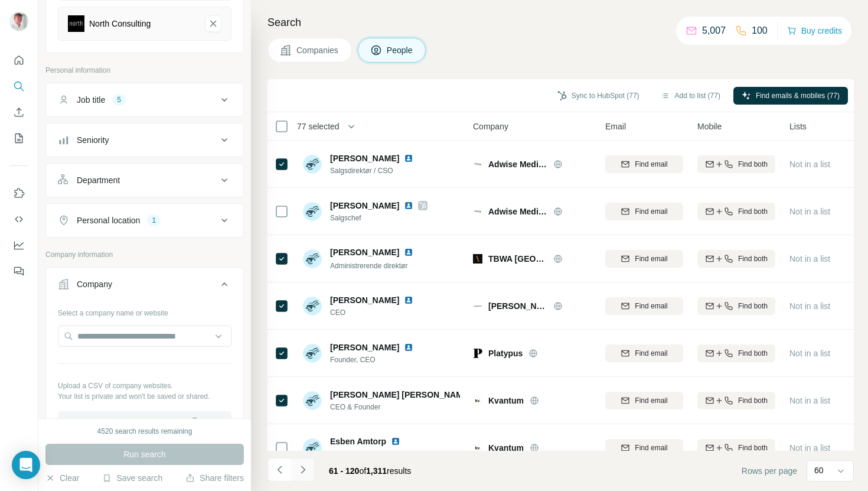
click at [311, 465] on button "Navigate to next page" at bounding box center [303, 470] width 24 height 24
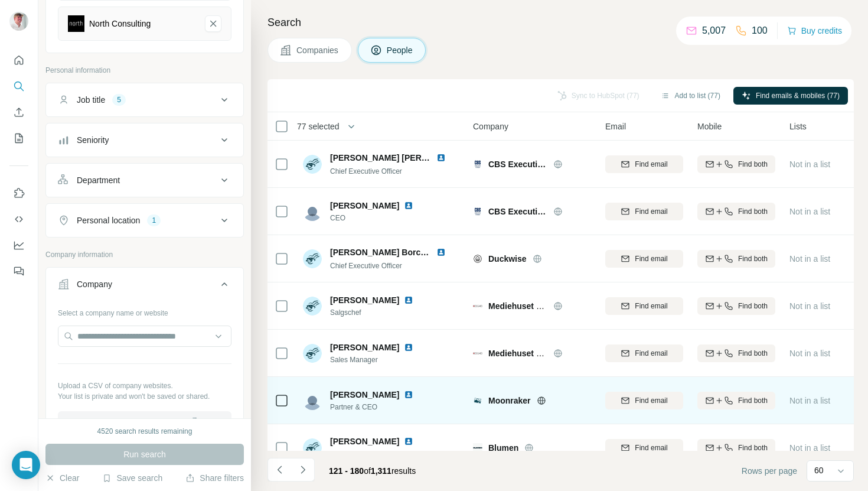
click at [278, 474] on icon "Navigate to previous page" at bounding box center [280, 470] width 12 height 12
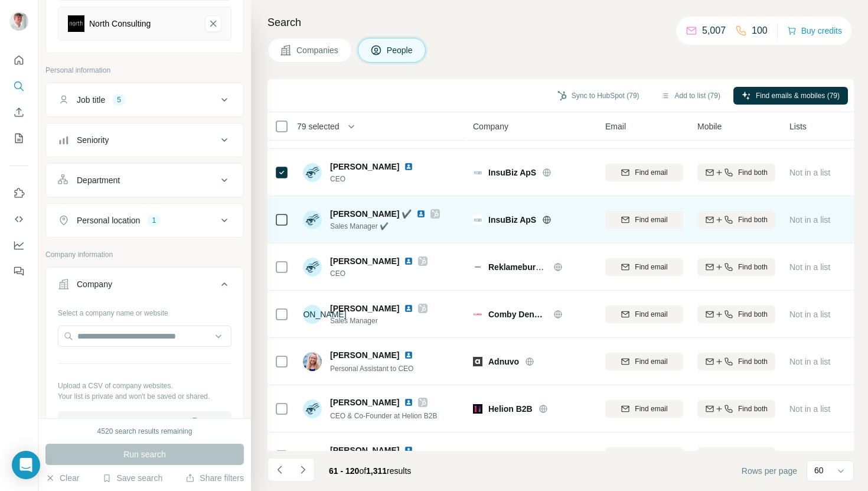
scroll to position [2006, 0]
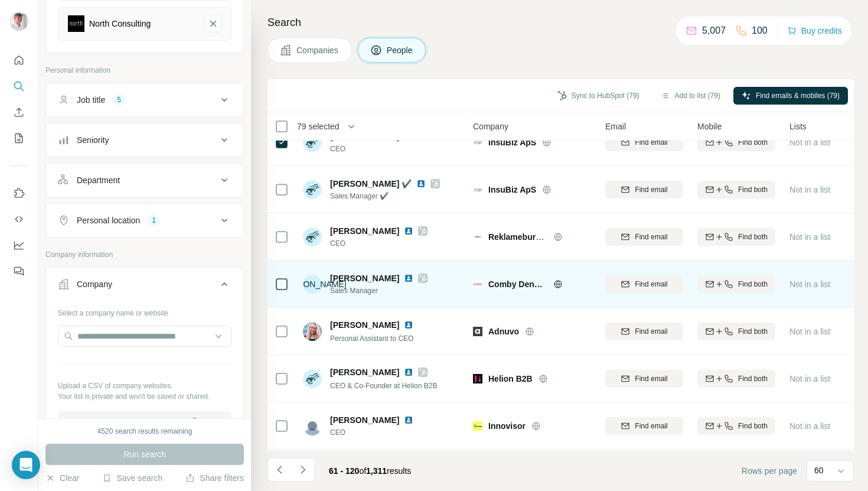
click at [555, 286] on icon at bounding box center [557, 283] width 9 height 9
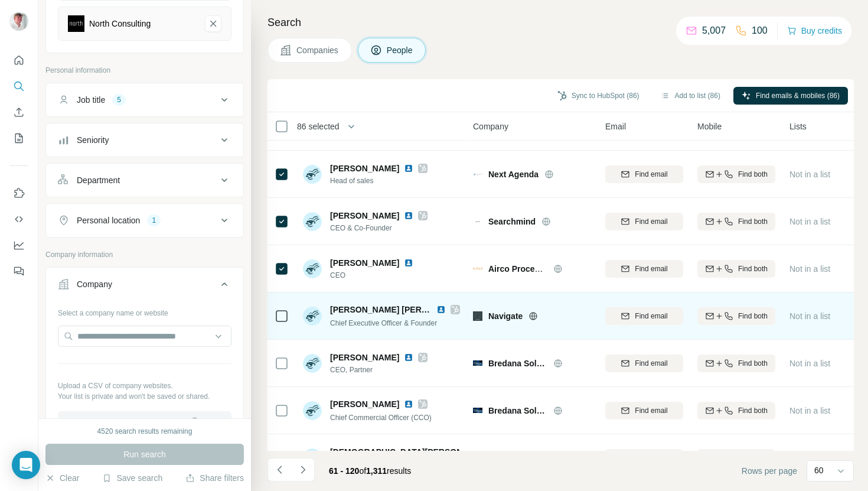
scroll to position [2355, 0]
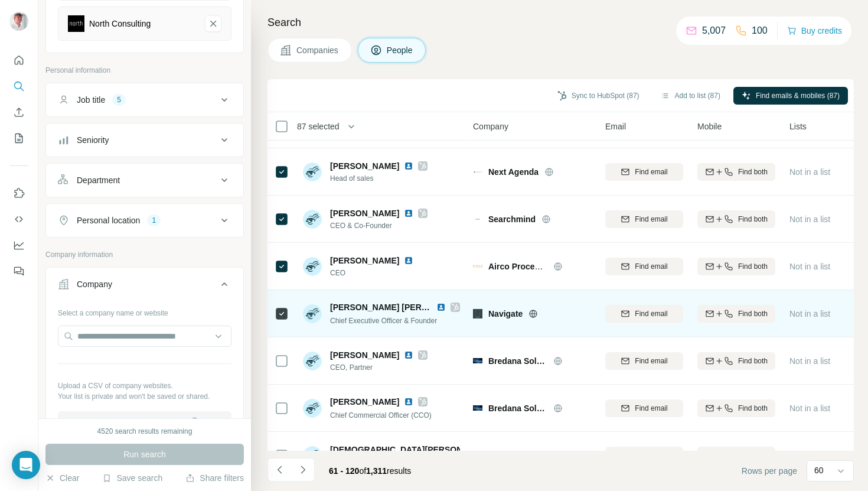
drag, startPoint x: 288, startPoint y: 364, endPoint x: 287, endPoint y: 325, distance: 39.0
click at [288, 364] on icon at bounding box center [282, 361] width 14 height 14
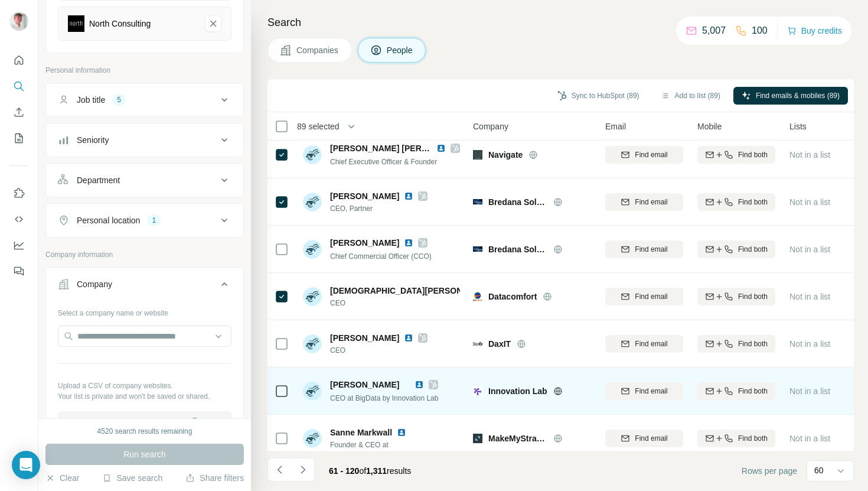
scroll to position [2525, 0]
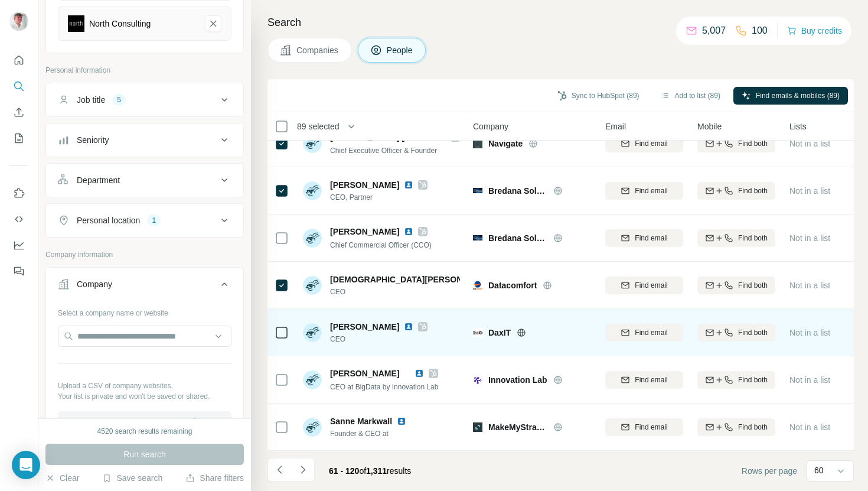
click at [288, 341] on div at bounding box center [282, 332] width 14 height 32
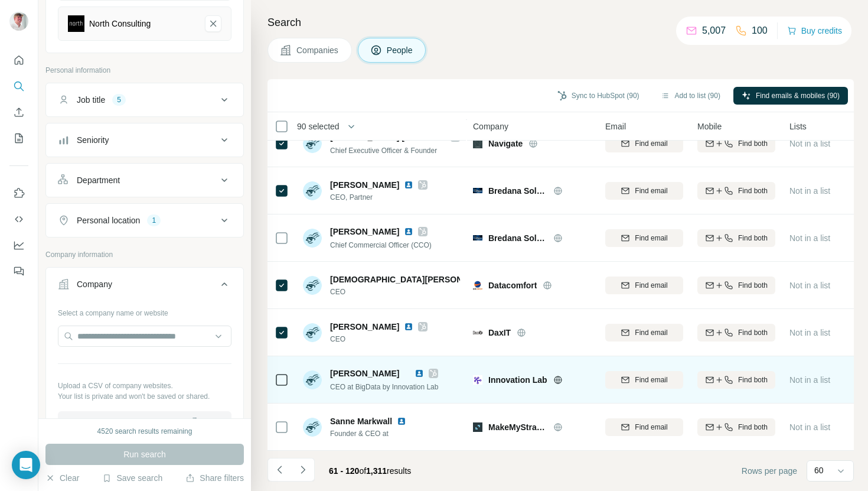
click at [279, 373] on icon at bounding box center [282, 380] width 14 height 14
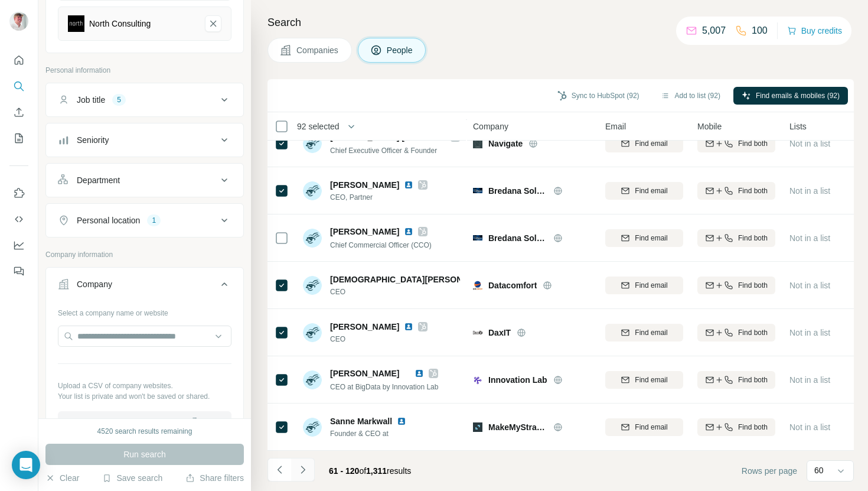
click at [306, 474] on icon "Navigate to next page" at bounding box center [303, 470] width 12 height 12
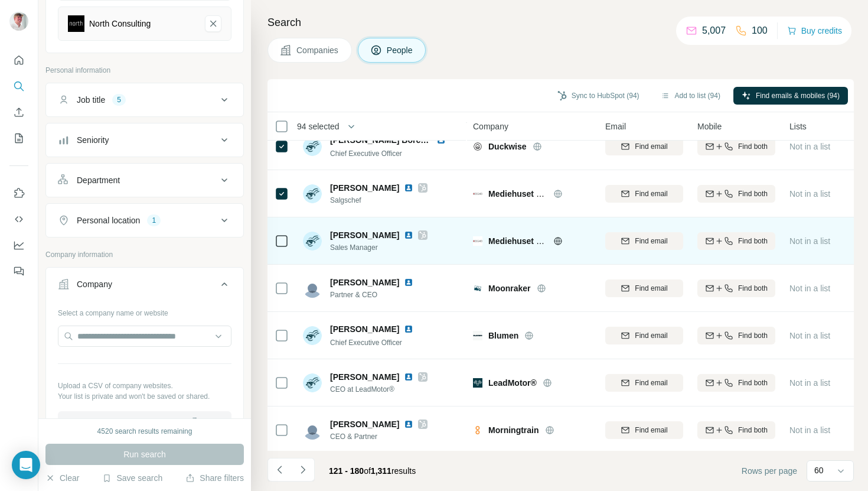
scroll to position [130, 0]
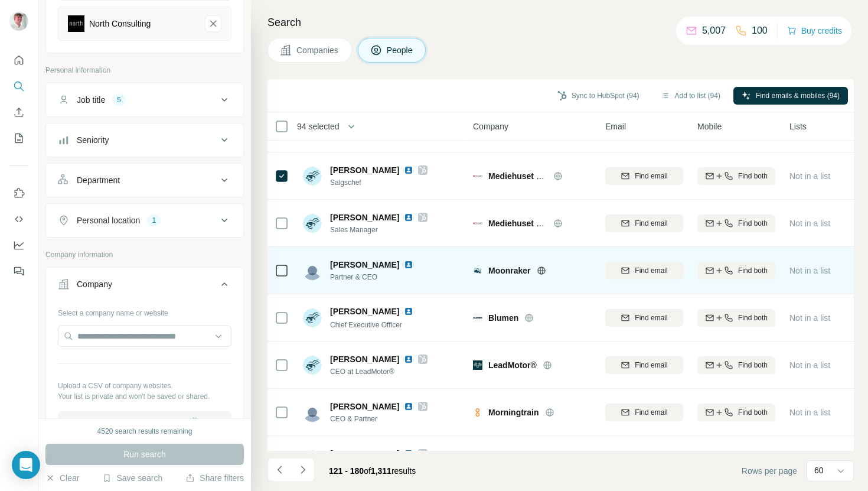
click at [283, 282] on div at bounding box center [282, 270] width 14 height 32
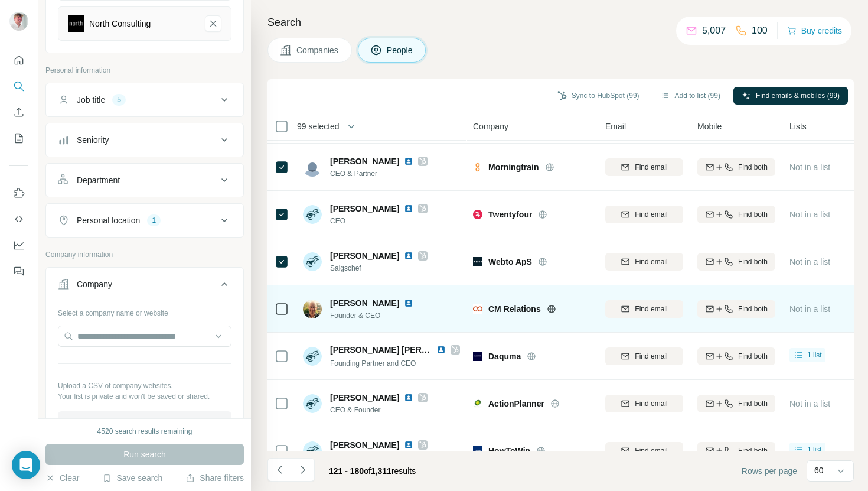
scroll to position [377, 0]
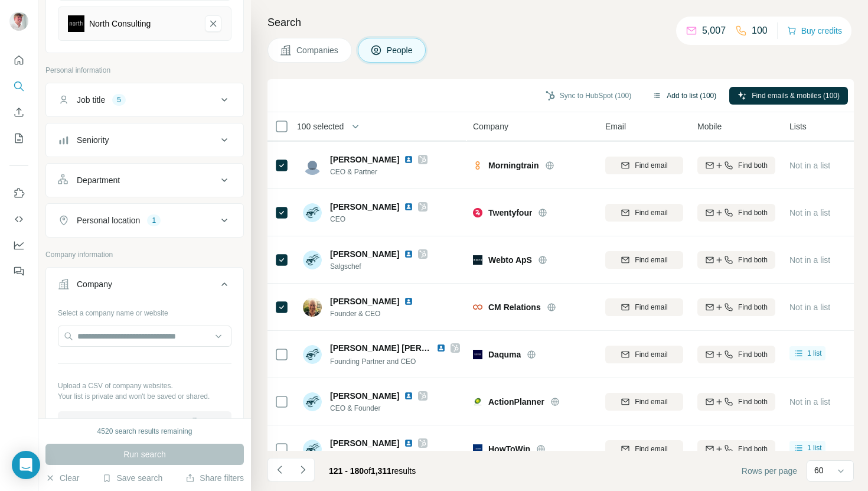
click at [685, 99] on button "Add to list (100)" at bounding box center [684, 96] width 80 height 18
click at [672, 94] on button "Add to list (100)" at bounding box center [684, 96] width 80 height 18
click at [654, 92] on button "Add to list (100)" at bounding box center [684, 96] width 80 height 18
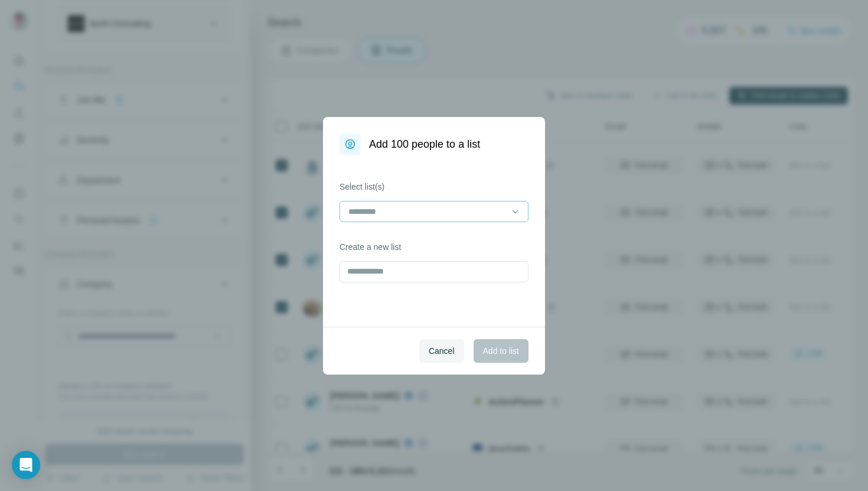
click at [396, 207] on input at bounding box center [426, 211] width 159 height 13
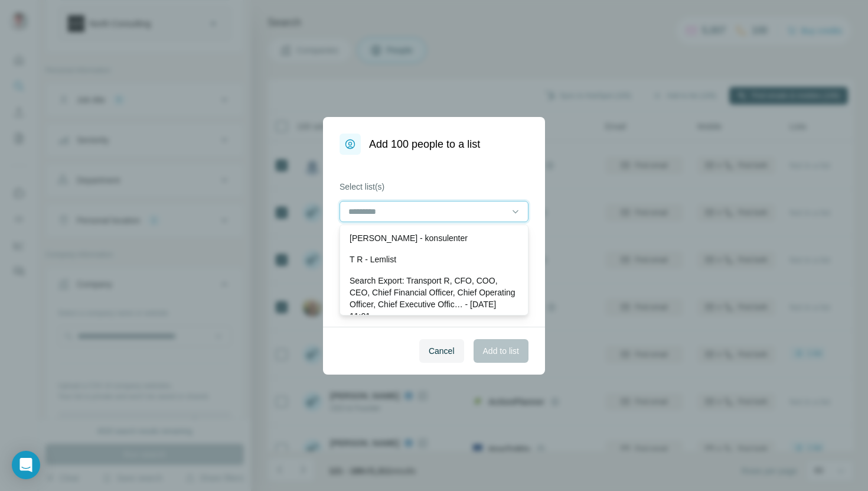
click at [396, 207] on input at bounding box center [426, 211] width 159 height 13
click at [416, 181] on label "Select list(s)" at bounding box center [434, 187] width 189 height 12
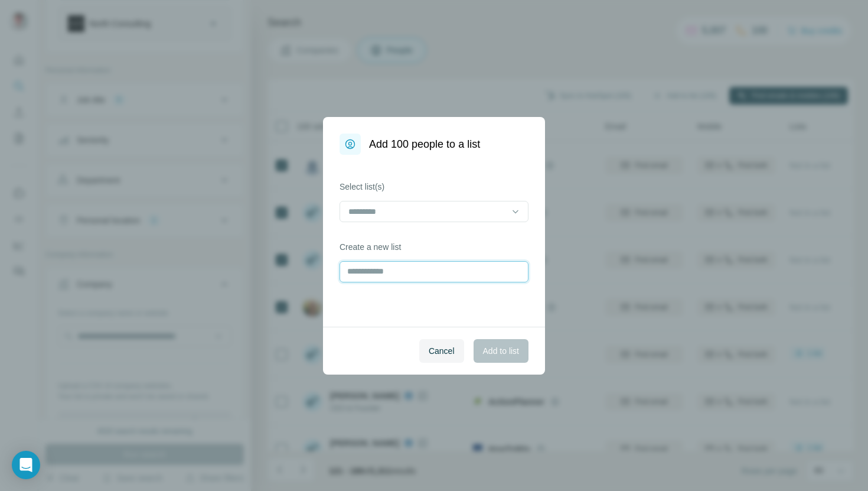
click at [367, 266] on input "text" at bounding box center [434, 271] width 189 height 21
type input "**********"
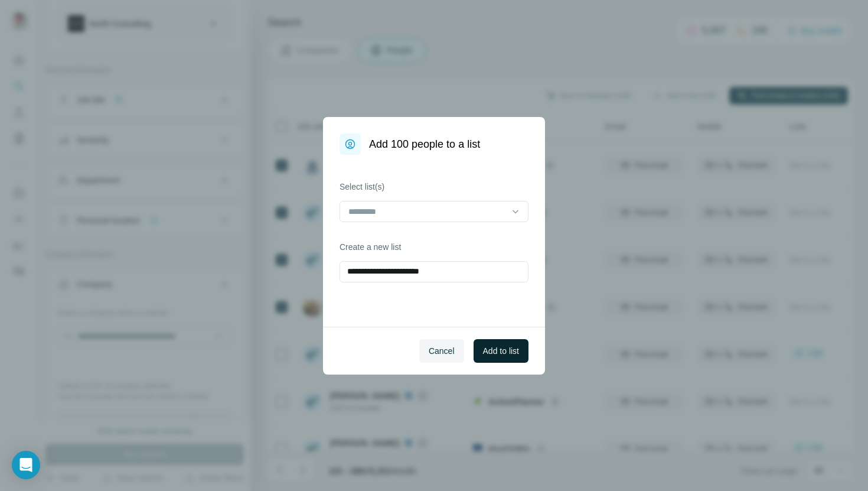
click at [484, 347] on span "Add to list" at bounding box center [501, 351] width 36 height 12
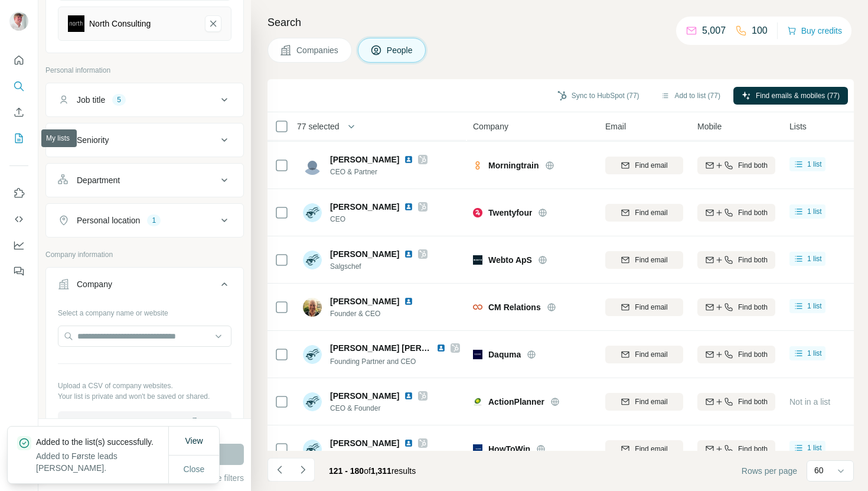
click at [13, 139] on icon "My lists" at bounding box center [19, 138] width 12 height 12
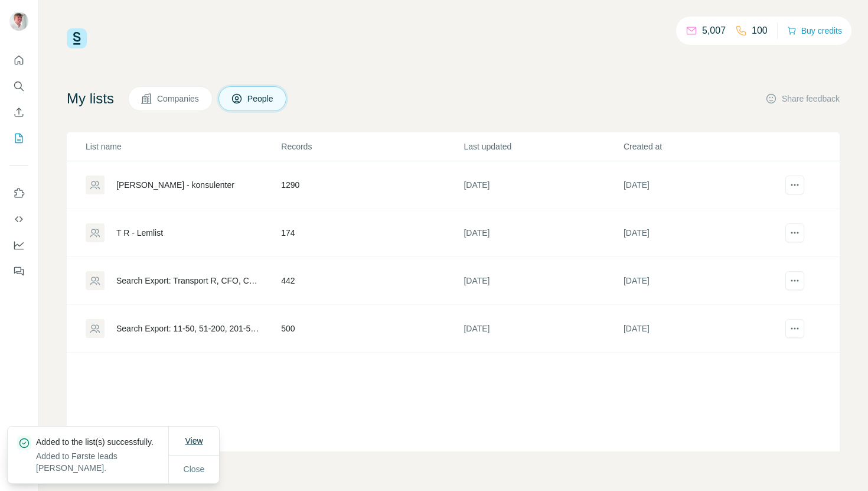
click at [195, 430] on button "View" at bounding box center [194, 440] width 34 height 21
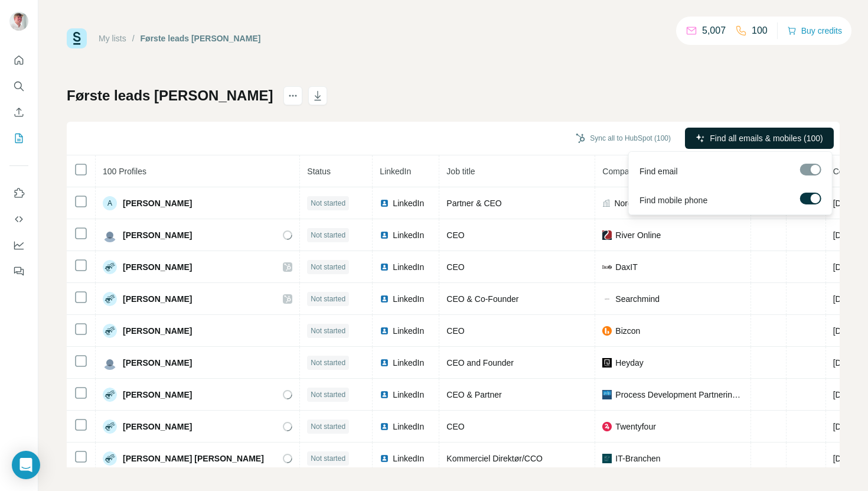
click at [758, 144] on button "Find all emails & mobiles (100)" at bounding box center [759, 138] width 149 height 21
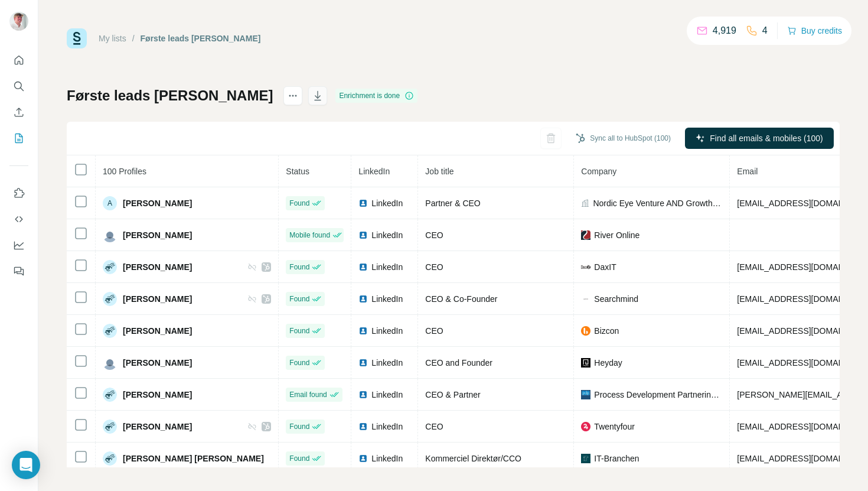
click at [315, 97] on icon "button" at bounding box center [318, 97] width 6 height 4
